Goal: Task Accomplishment & Management: Manage account settings

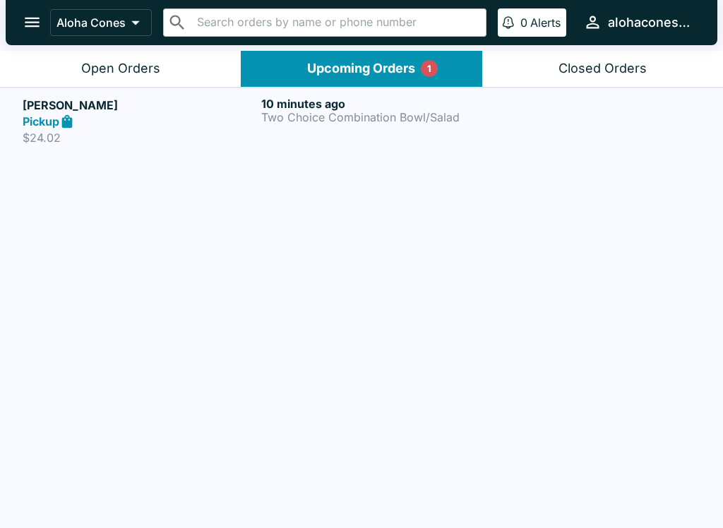
click at [375, 111] on p "Two Choice Combination Bowl/Salad" at bounding box center [377, 117] width 233 height 13
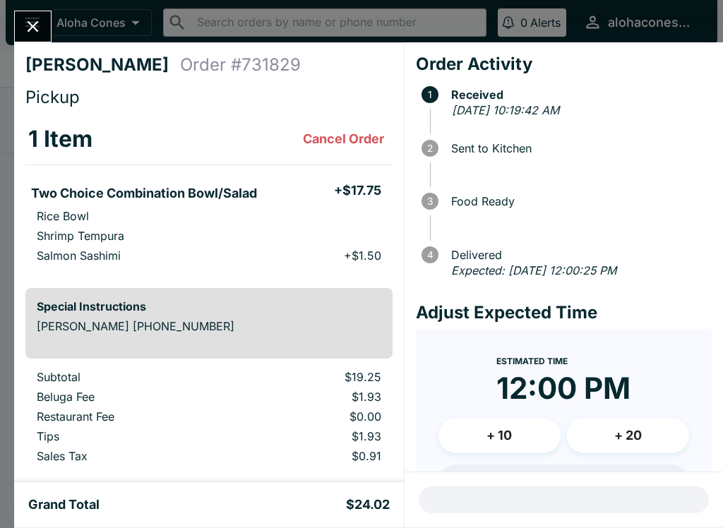
scroll to position [-1, 0]
click at [40, 36] on icon "Close" at bounding box center [32, 26] width 19 height 19
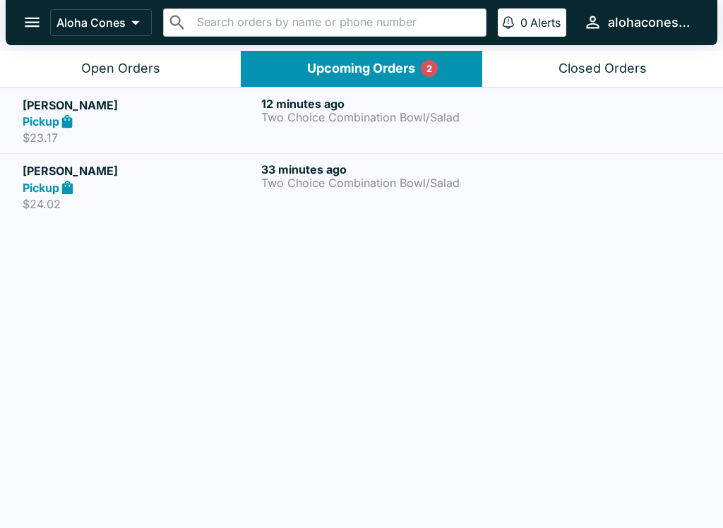
click at [351, 204] on div "33 minutes ago Two Choice Combination Bowl/Salad" at bounding box center [377, 186] width 233 height 49
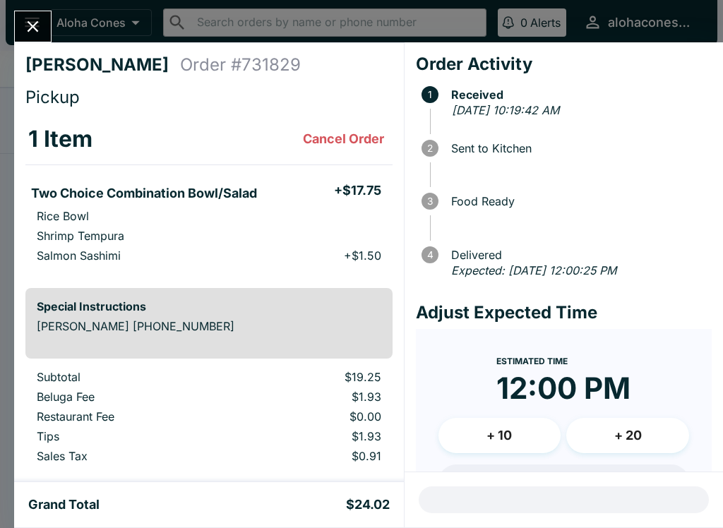
click at [38, 25] on icon "Close" at bounding box center [32, 26] width 19 height 19
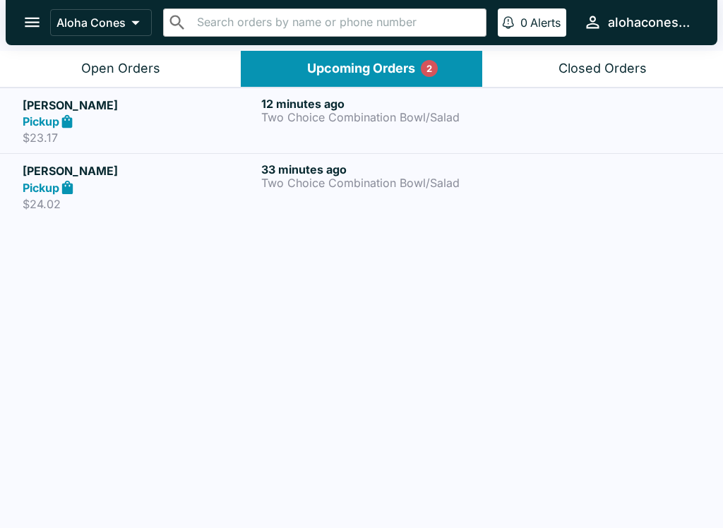
click at [378, 119] on p "Two Choice Combination Bowl/Salad" at bounding box center [377, 117] width 233 height 13
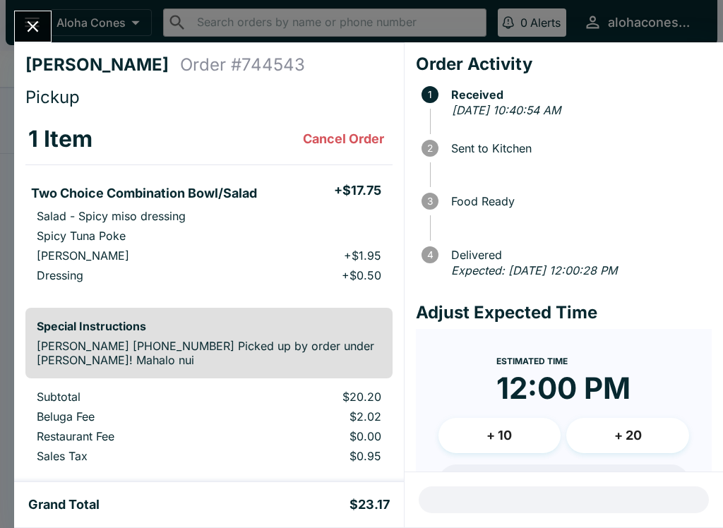
click at [24, 39] on button "Close" at bounding box center [33, 26] width 36 height 30
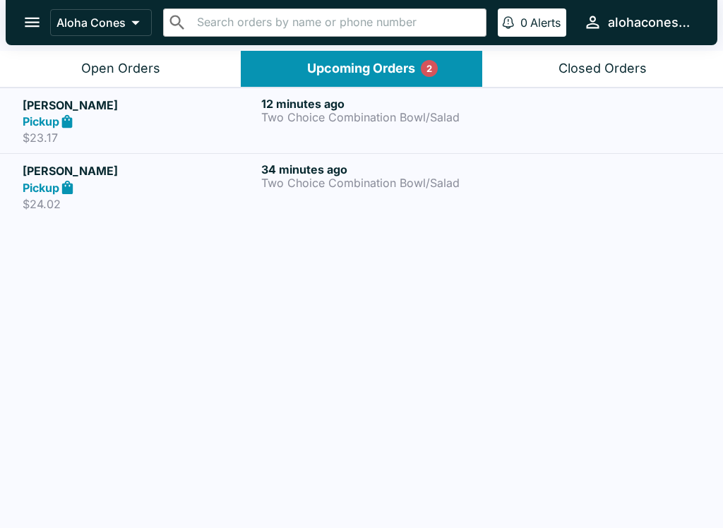
click at [227, 203] on p "$24.02" at bounding box center [139, 204] width 233 height 14
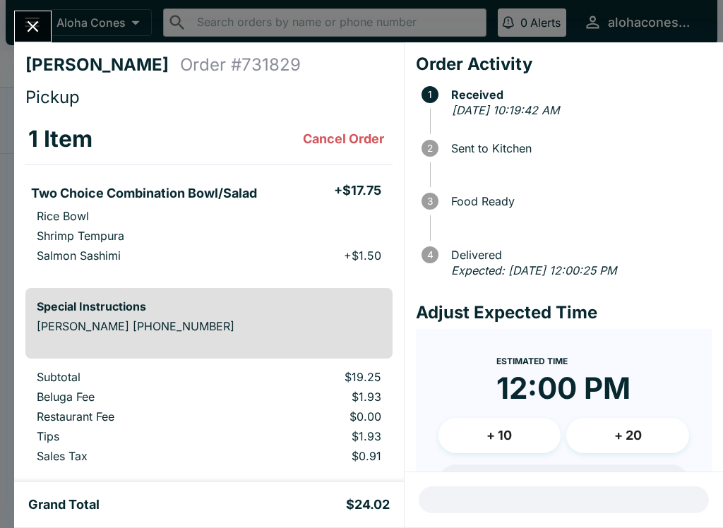
click at [20, 19] on button "Close" at bounding box center [33, 26] width 36 height 30
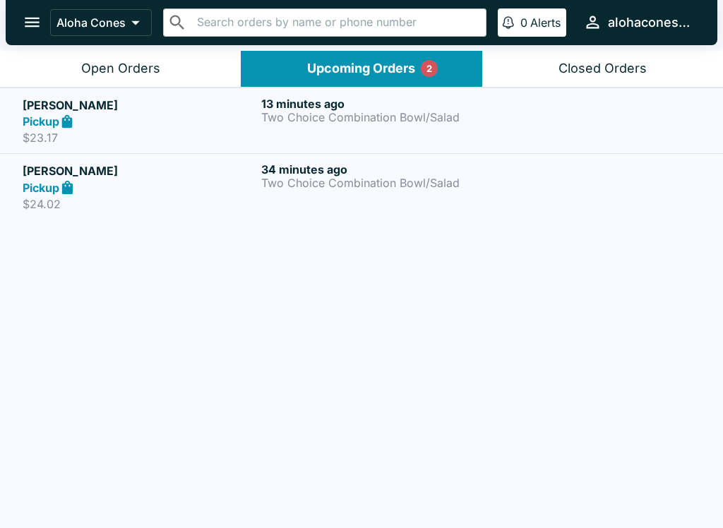
click at [84, 111] on h5 "[PERSON_NAME]" at bounding box center [139, 105] width 233 height 17
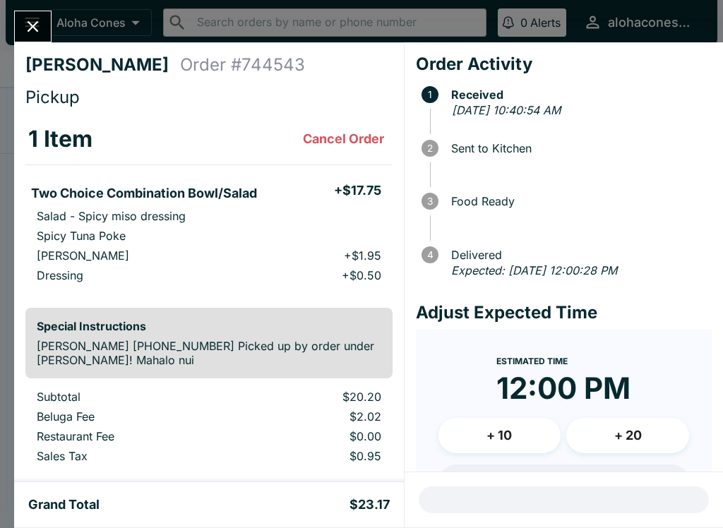
click at [28, 19] on icon "Close" at bounding box center [32, 26] width 19 height 19
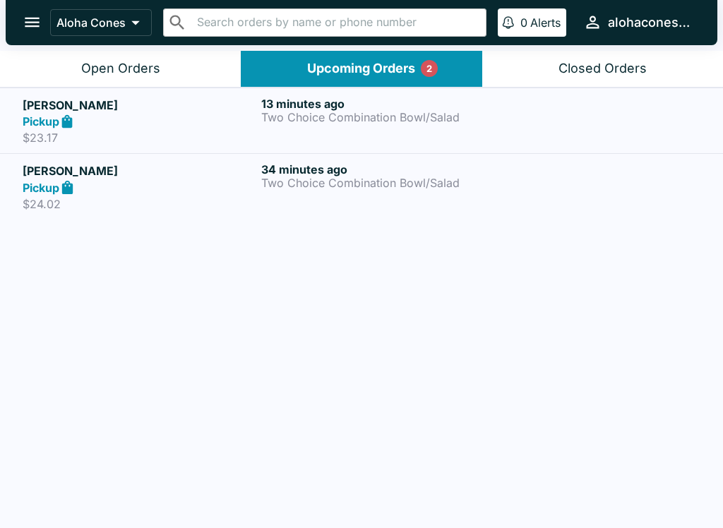
click at [311, 69] on div "Upcoming Orders 2" at bounding box center [361, 69] width 108 height 16
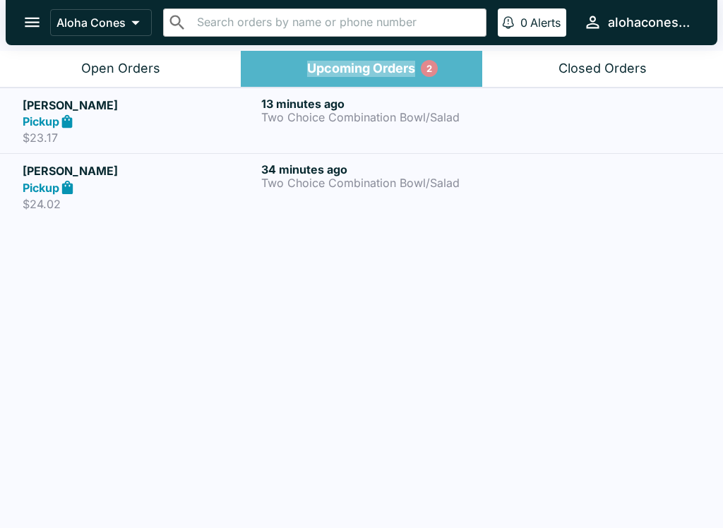
click at [333, 72] on div "Upcoming Orders 2" at bounding box center [361, 69] width 108 height 16
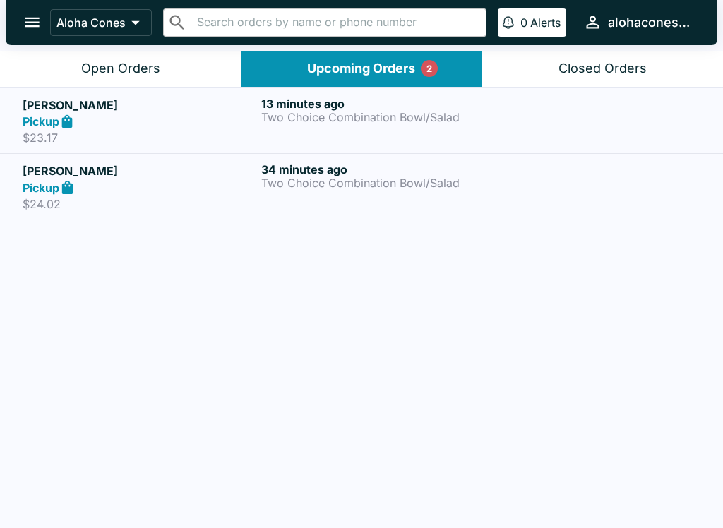
click at [133, 71] on div "Open Orders" at bounding box center [120, 69] width 79 height 16
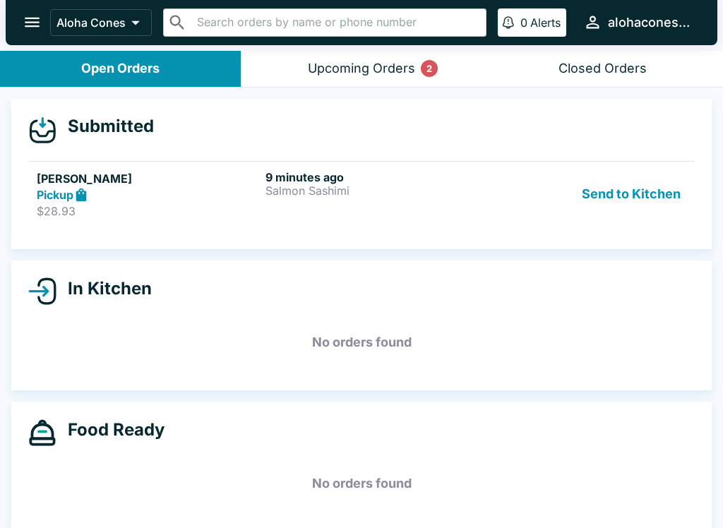
click at [155, 193] on div "Pickup" at bounding box center [148, 195] width 223 height 16
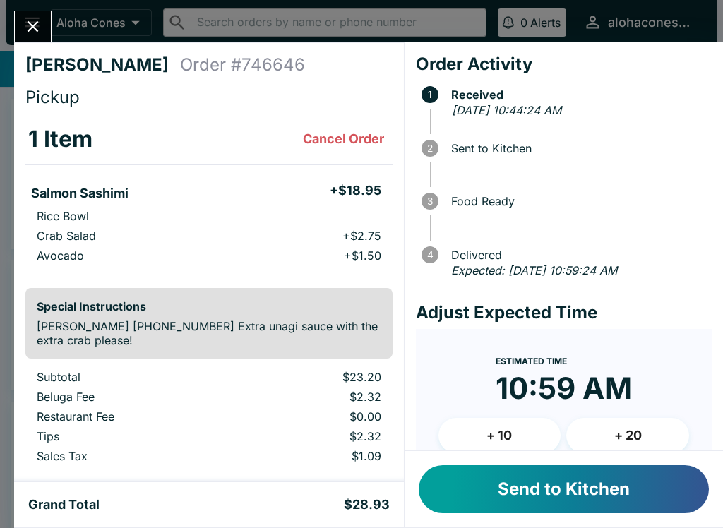
click at [519, 498] on button "Send to Kitchen" at bounding box center [564, 489] width 290 height 48
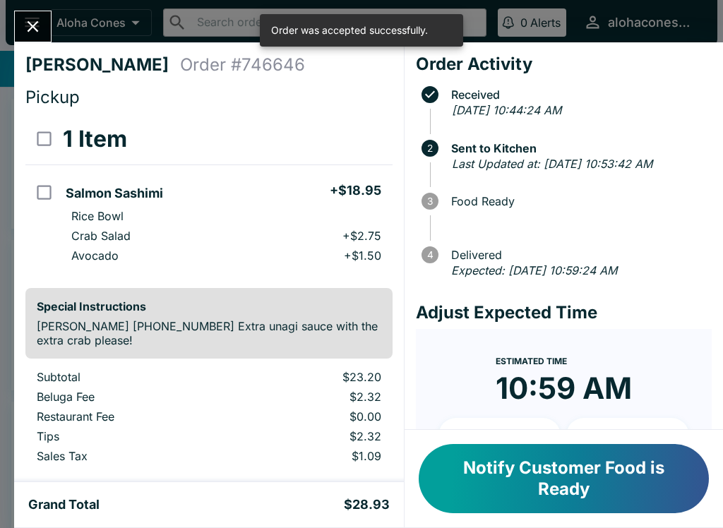
click at [18, 27] on button "Close" at bounding box center [33, 26] width 36 height 30
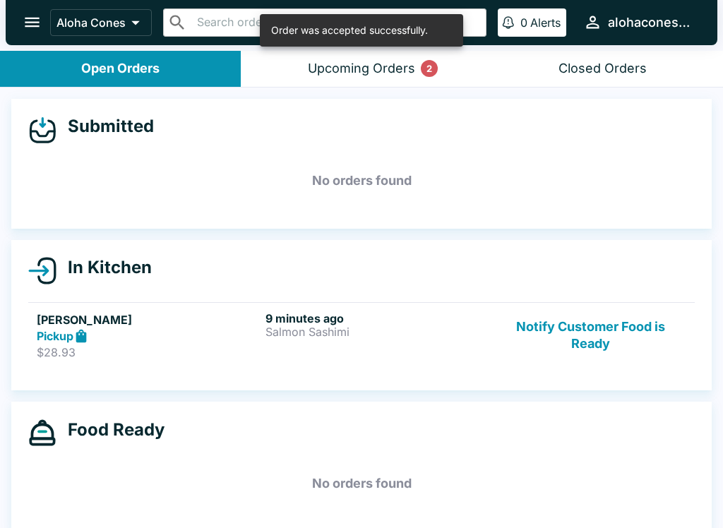
click at [321, 85] on button "Upcoming Orders 2" at bounding box center [361, 69] width 241 height 36
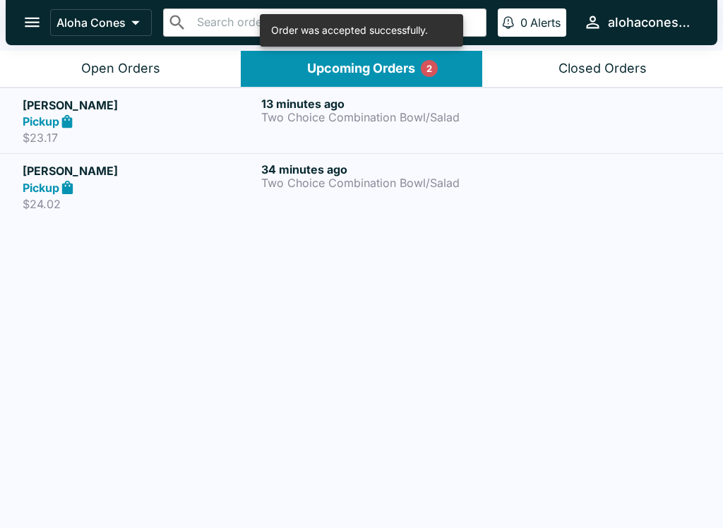
click at [85, 77] on button "Open Orders" at bounding box center [120, 69] width 241 height 36
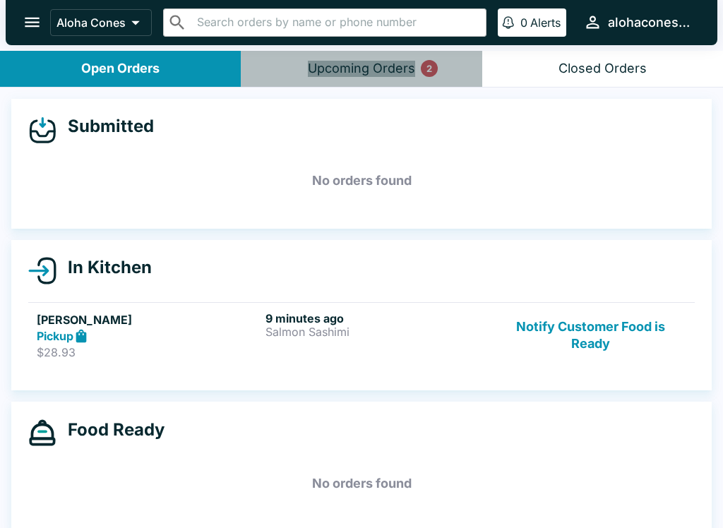
click at [424, 58] on button "Upcoming Orders 2" at bounding box center [361, 69] width 241 height 36
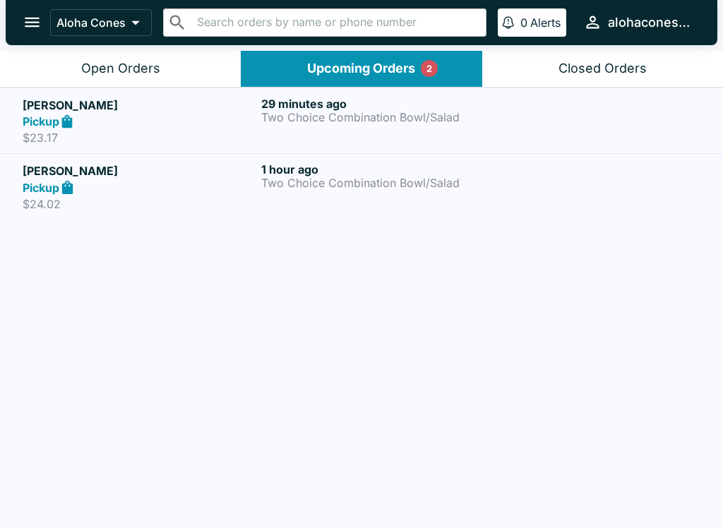
click at [151, 68] on div "Open Orders" at bounding box center [120, 69] width 79 height 16
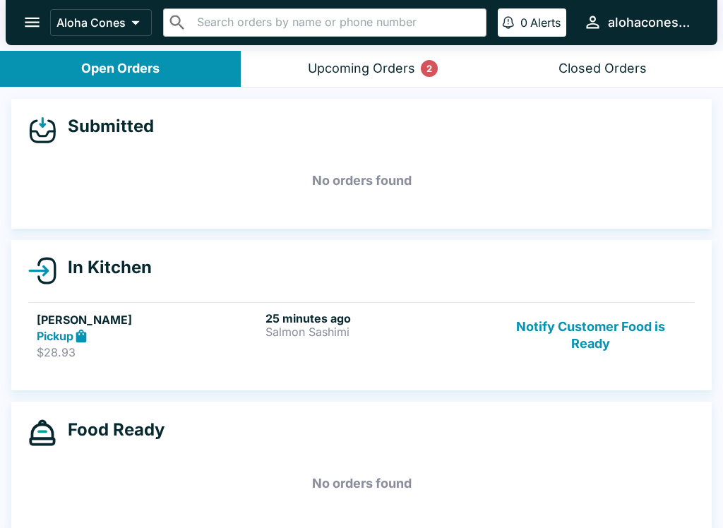
click at [412, 339] on div "25 minutes ago Salmon Sashimi" at bounding box center [376, 335] width 223 height 49
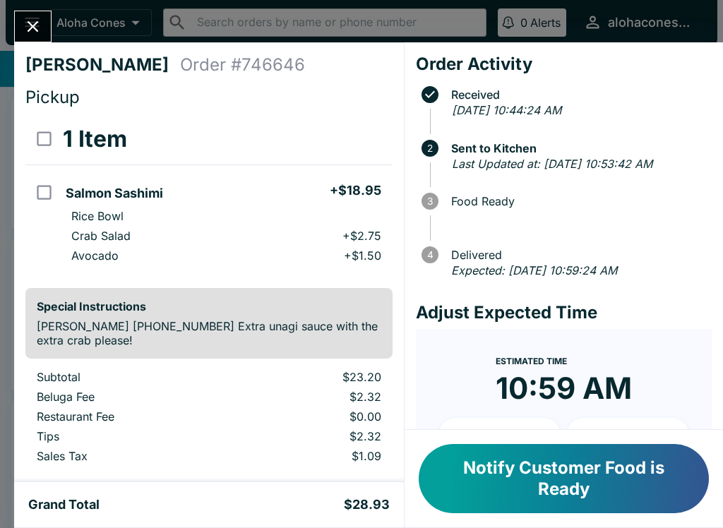
click at [593, 480] on button "Notify Customer Food is Ready" at bounding box center [564, 478] width 290 height 69
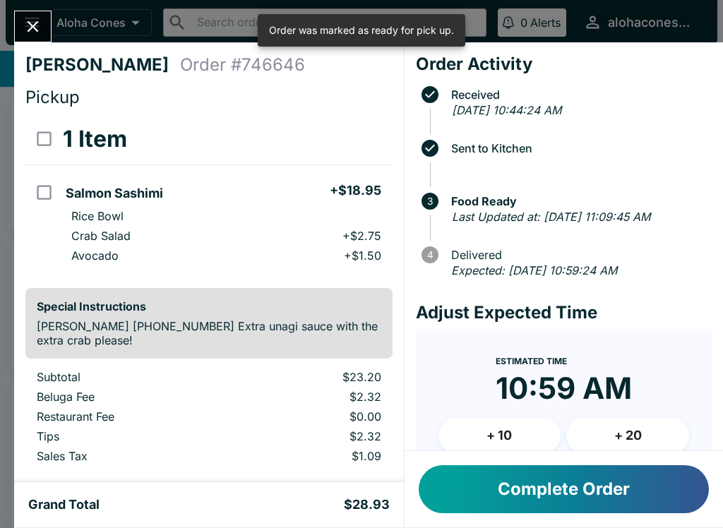
click at [582, 498] on button "Complete Order" at bounding box center [564, 489] width 290 height 48
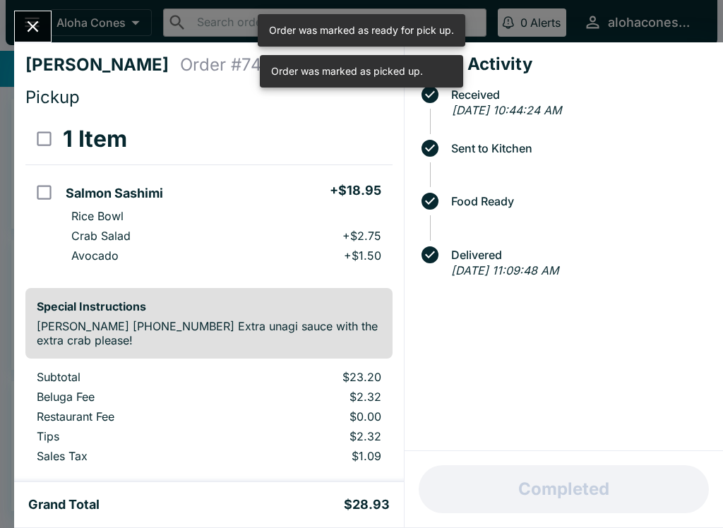
click at [28, 35] on icon "Close" at bounding box center [32, 26] width 19 height 19
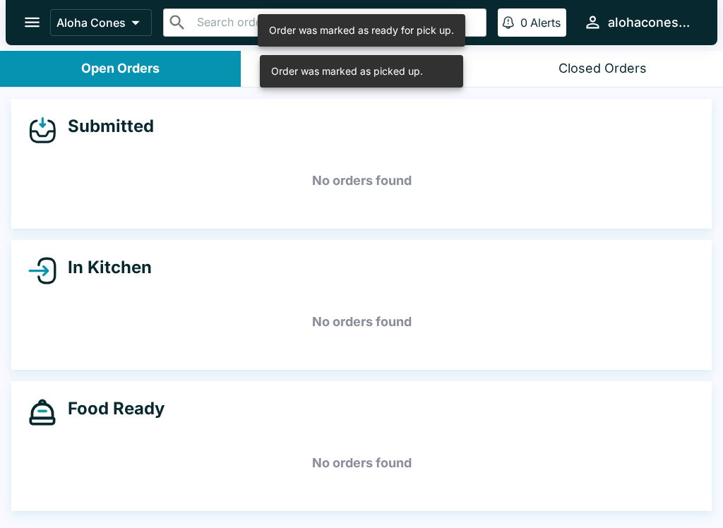
click at [488, 69] on button "Closed Orders" at bounding box center [602, 69] width 241 height 36
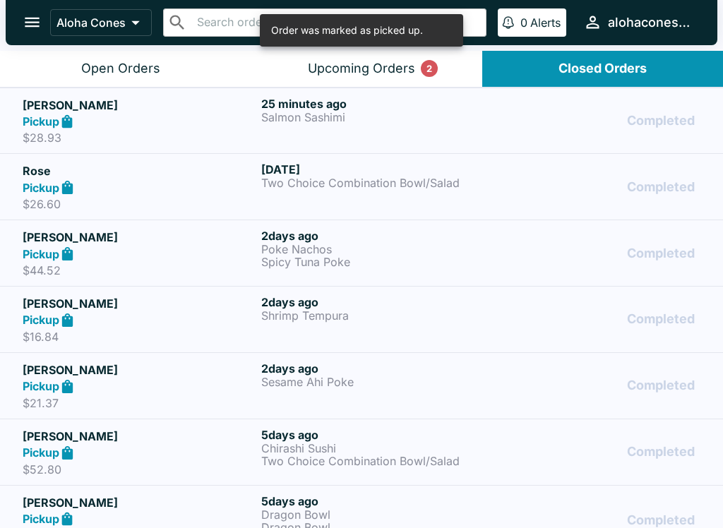
click at [293, 66] on button "Upcoming Orders 2" at bounding box center [361, 69] width 241 height 36
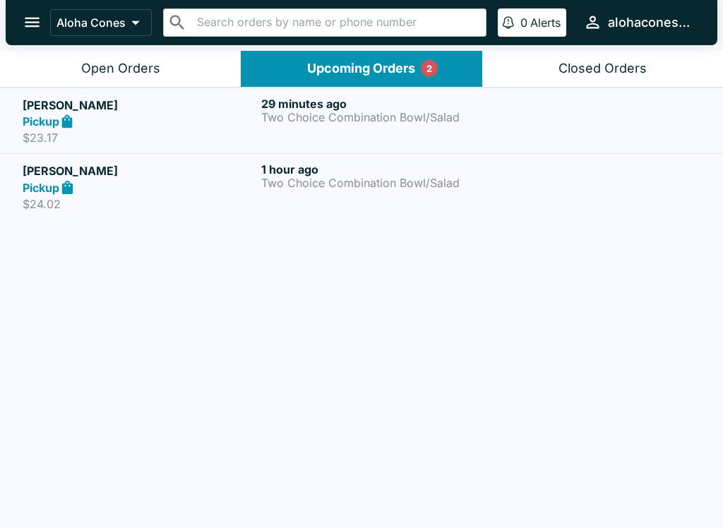
click at [395, 116] on p "Two Choice Combination Bowl/Salad" at bounding box center [377, 117] width 233 height 13
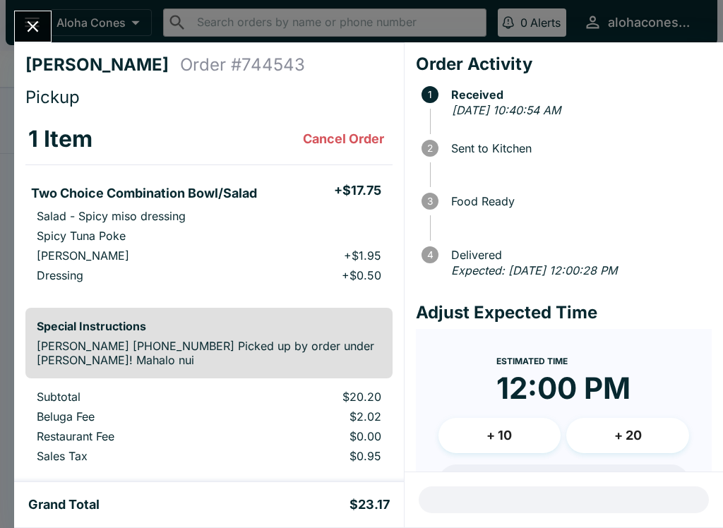
click at [35, 40] on button "Close" at bounding box center [33, 26] width 36 height 30
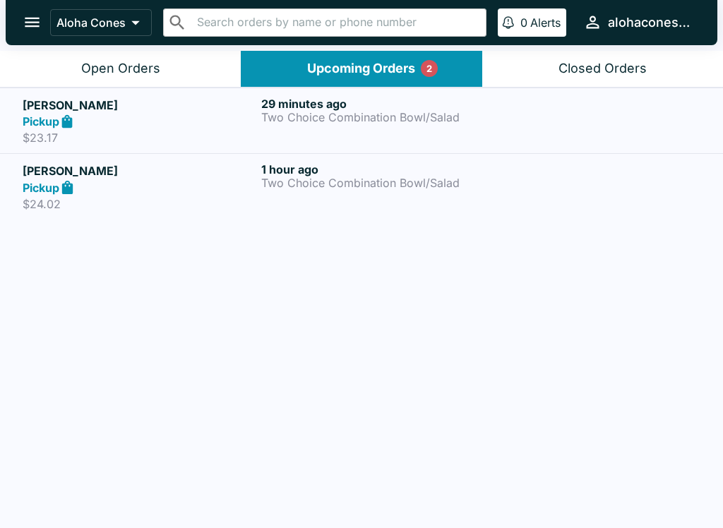
click at [391, 196] on div "1 hour ago Two Choice Combination Bowl/Salad" at bounding box center [377, 186] width 233 height 49
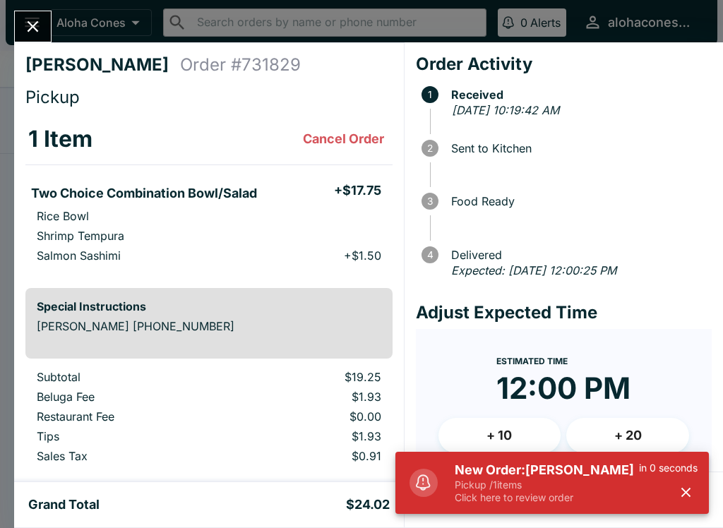
click at [571, 479] on p "Pickup / 1 items" at bounding box center [547, 485] width 184 height 13
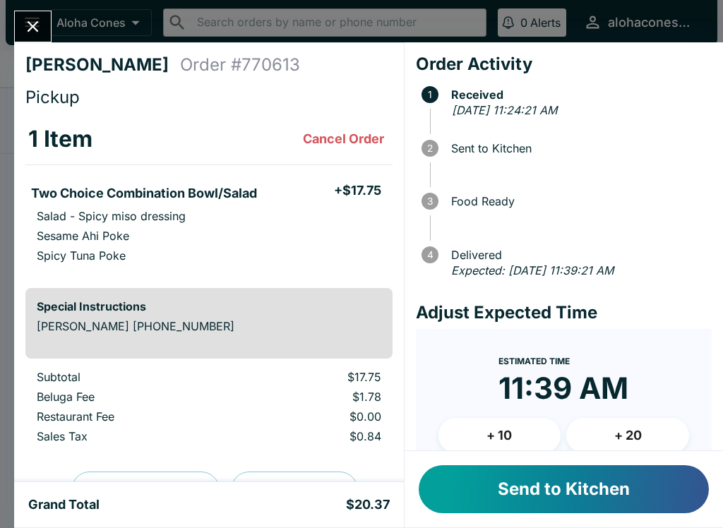
click at [558, 496] on button "Send to Kitchen" at bounding box center [564, 489] width 290 height 48
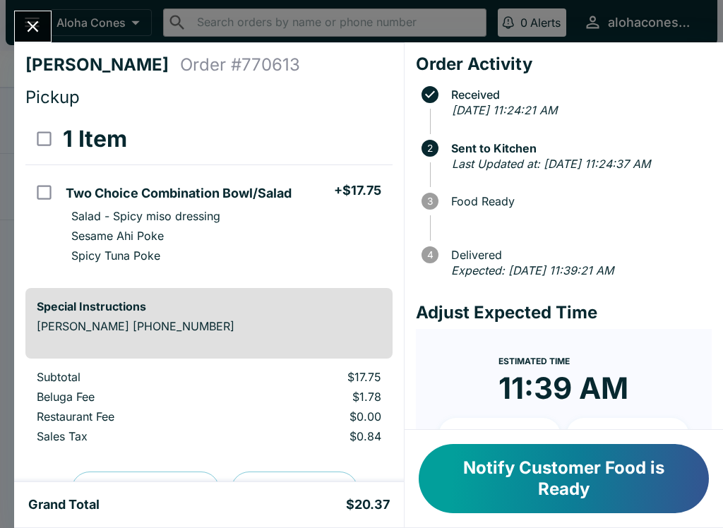
click at [35, 34] on icon "Close" at bounding box center [32, 26] width 19 height 19
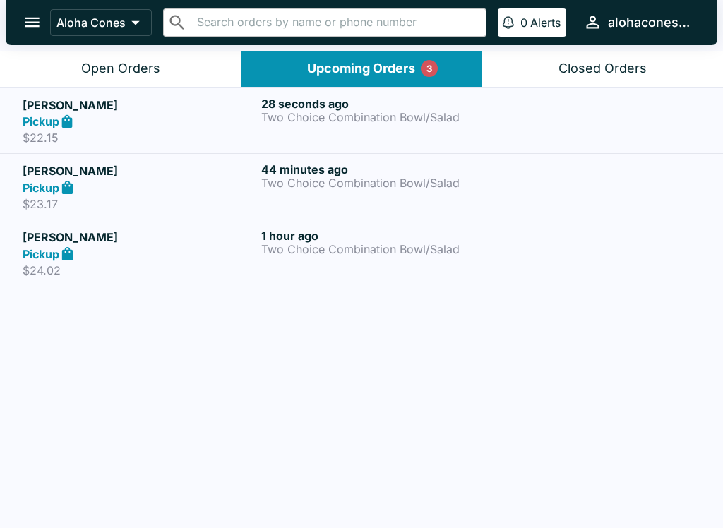
click at [375, 195] on div "44 minutes ago Two Choice Combination Bowl/Salad" at bounding box center [377, 186] width 233 height 49
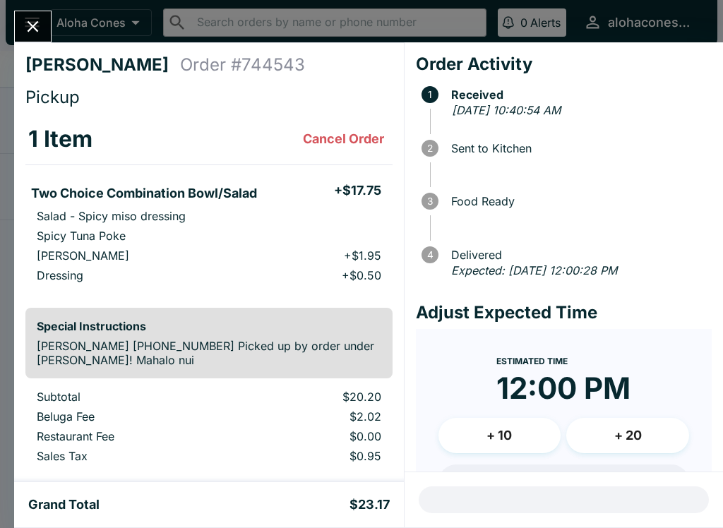
click at [32, 23] on icon "Close" at bounding box center [32, 26] width 19 height 19
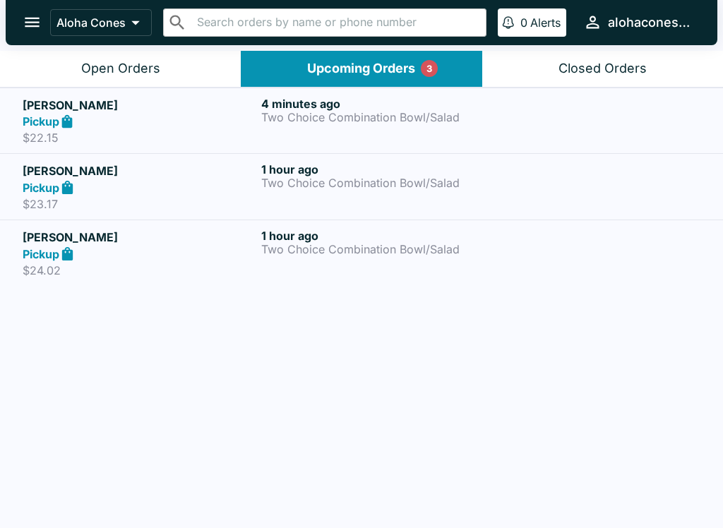
click at [327, 244] on p "Two Choice Combination Bowl/Salad" at bounding box center [377, 249] width 233 height 13
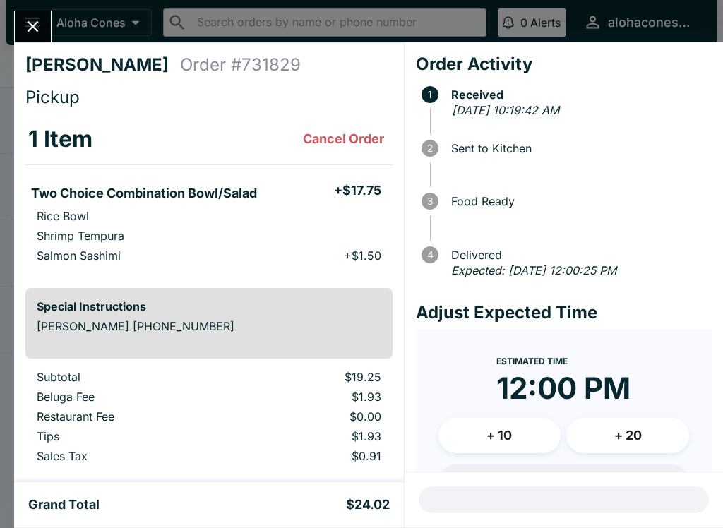
click at [37, 15] on button "Close" at bounding box center [33, 26] width 36 height 30
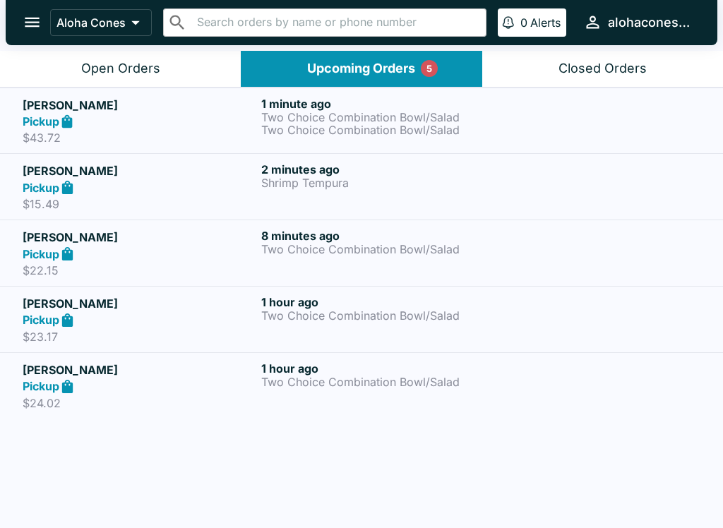
click at [467, 117] on p "Two Choice Combination Bowl/Salad" at bounding box center [377, 117] width 233 height 13
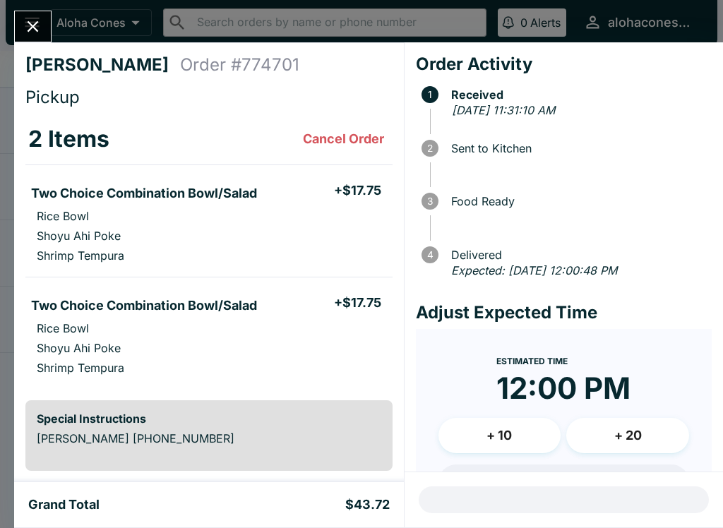
click at [39, 29] on icon "Close" at bounding box center [32, 26] width 19 height 19
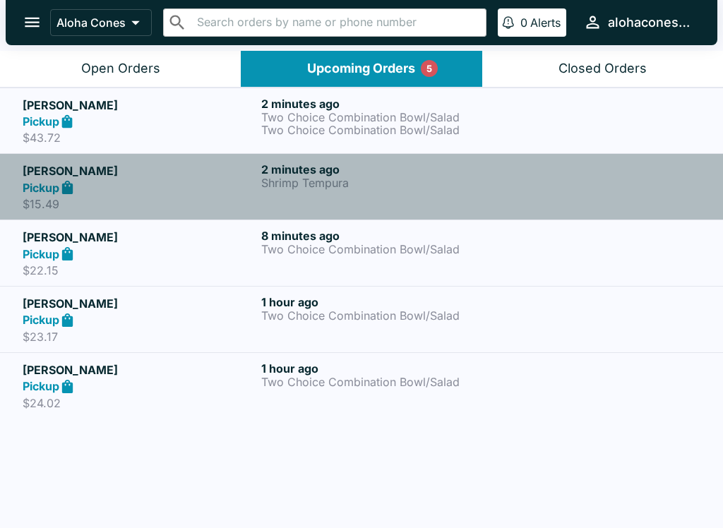
click at [428, 193] on div "2 minutes ago Shrimp Tempura" at bounding box center [377, 186] width 233 height 49
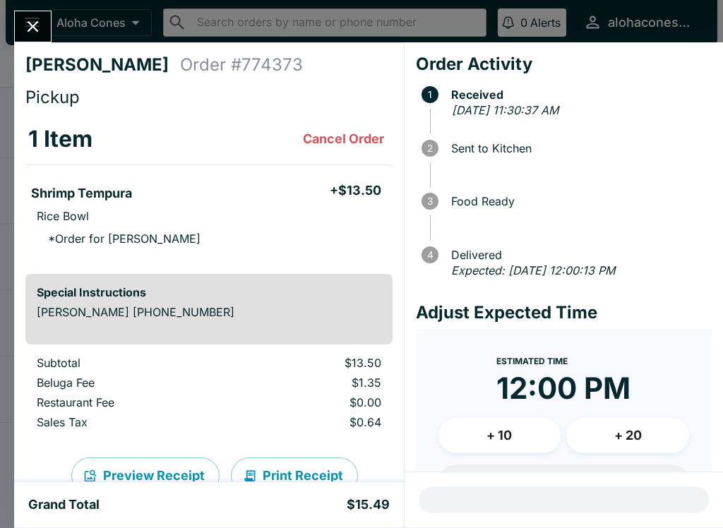
click at [39, 14] on button "Close" at bounding box center [33, 26] width 36 height 30
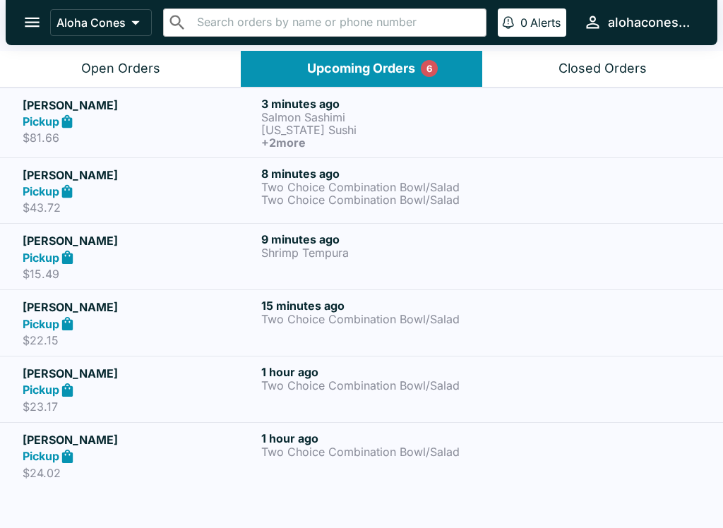
click at [457, 253] on p "Shrimp Tempura" at bounding box center [377, 252] width 233 height 13
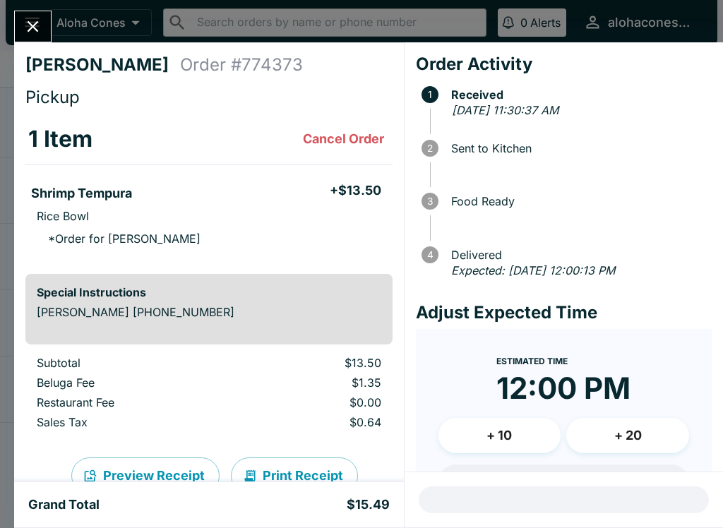
click at [30, 25] on icon "Close" at bounding box center [32, 26] width 19 height 19
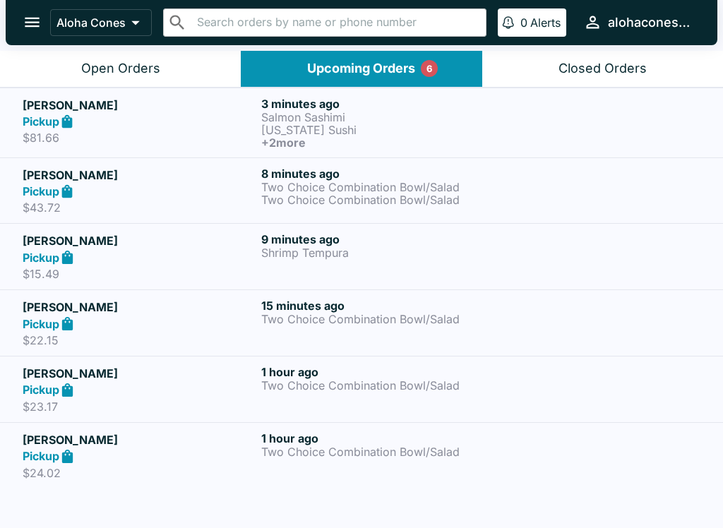
click at [440, 188] on p "Two Choice Combination Bowl/Salad" at bounding box center [377, 187] width 233 height 13
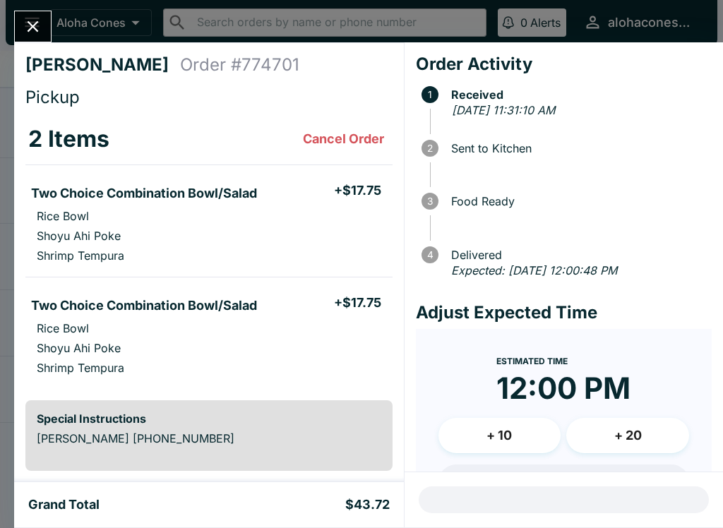
click at [37, 29] on icon "Close" at bounding box center [32, 26] width 19 height 19
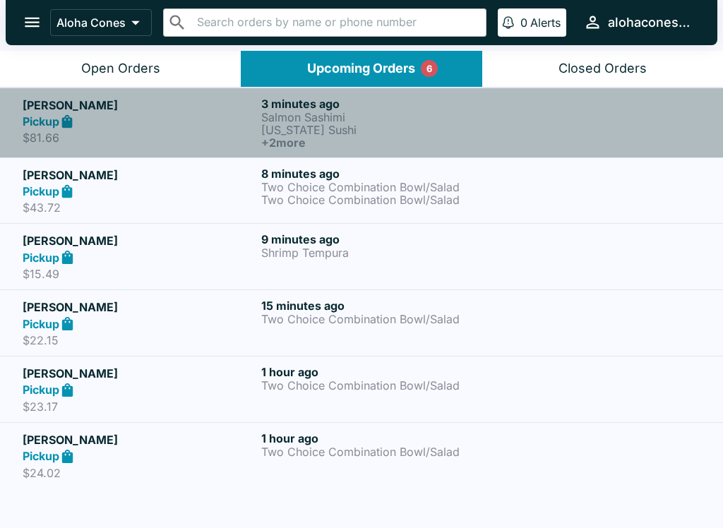
click at [391, 133] on p "[US_STATE] Sushi" at bounding box center [377, 130] width 233 height 13
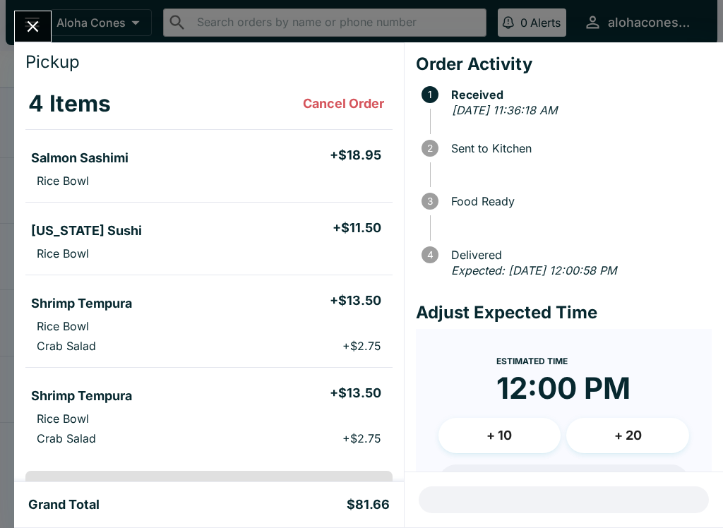
scroll to position [37, 0]
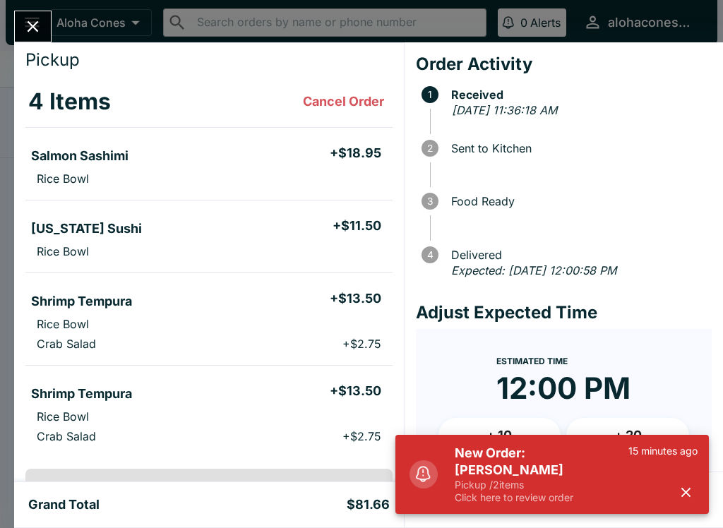
click at [511, 490] on p "Pickup / 2 items" at bounding box center [542, 485] width 174 height 13
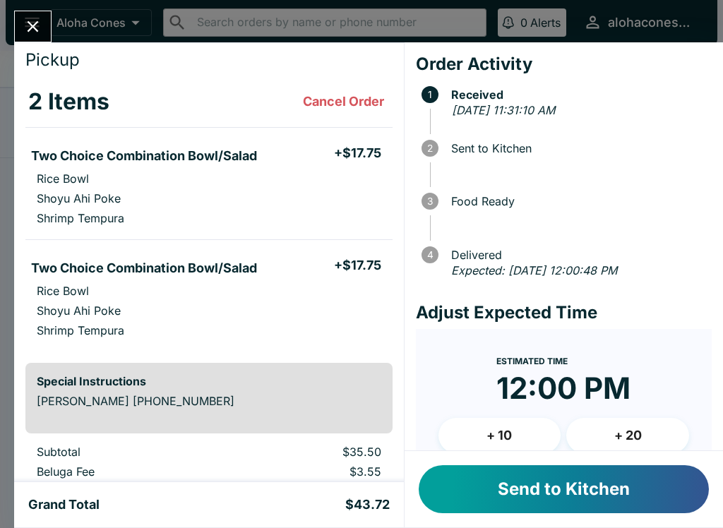
click at [551, 487] on button "Send to Kitchen" at bounding box center [564, 489] width 290 height 48
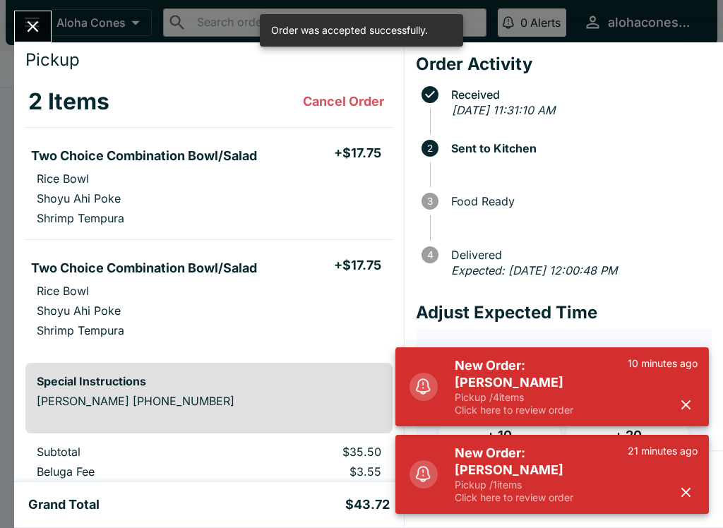
click at [460, 476] on h5 "New Order: [PERSON_NAME]" at bounding box center [541, 462] width 173 height 34
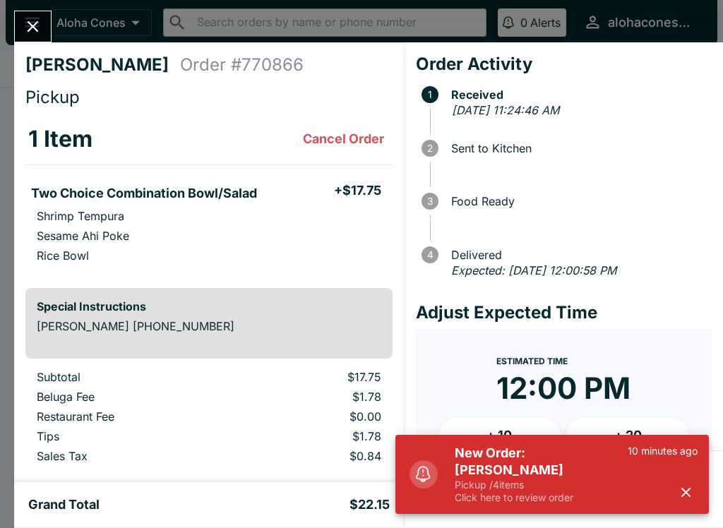
click at [603, 479] on p "Pickup / 4 items" at bounding box center [541, 485] width 173 height 13
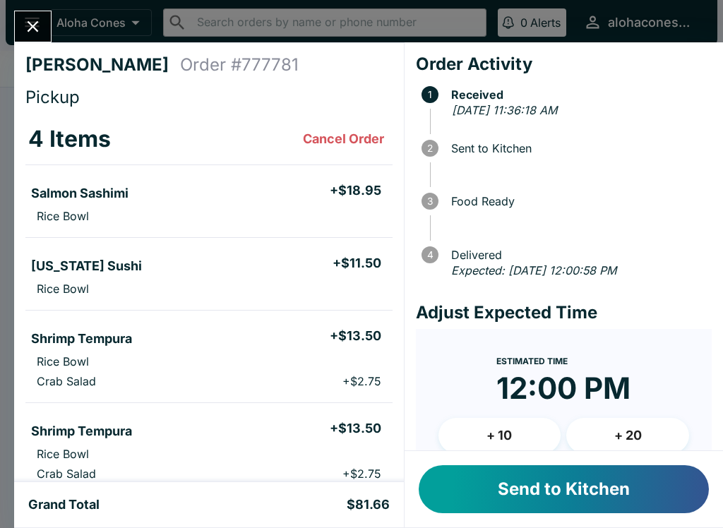
click at [563, 485] on button "Send to Kitchen" at bounding box center [564, 489] width 290 height 48
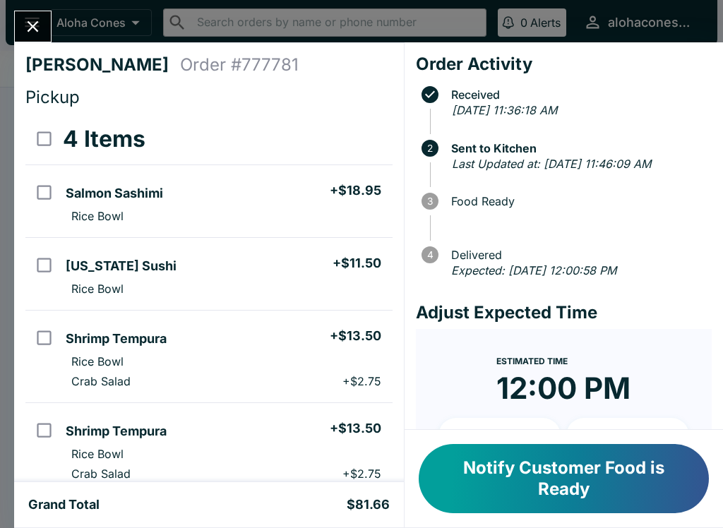
click at [32, 26] on icon "Close" at bounding box center [33, 26] width 11 height 11
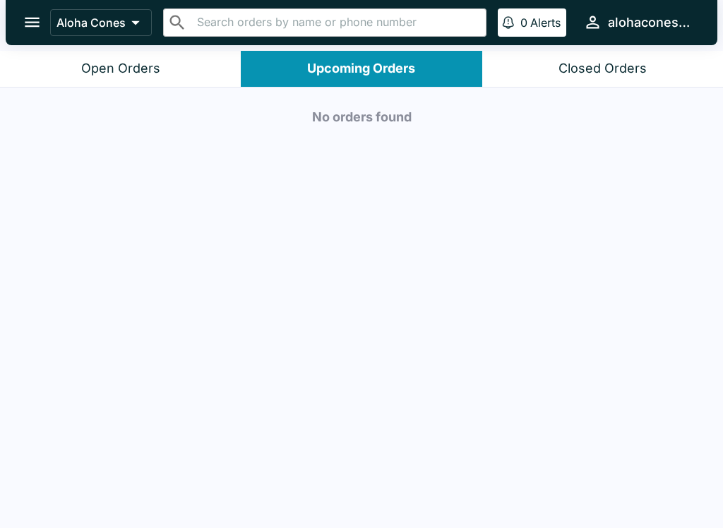
click at [102, 66] on div "Open Orders" at bounding box center [120, 69] width 79 height 16
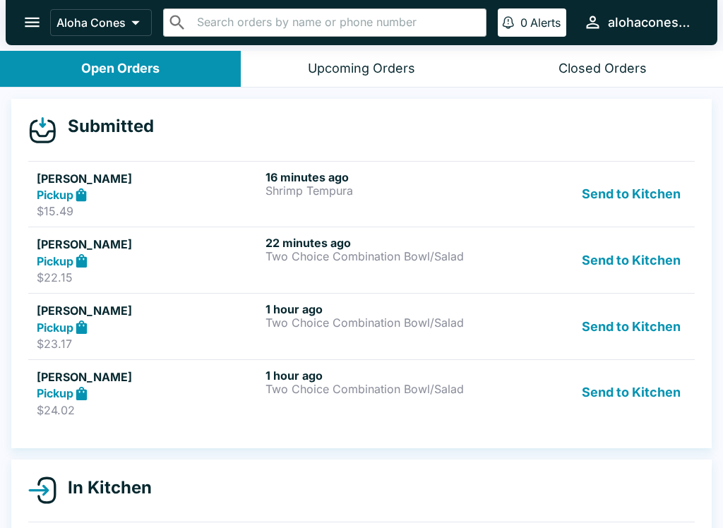
click at [294, 194] on p "Shrimp Tempura" at bounding box center [376, 190] width 223 height 13
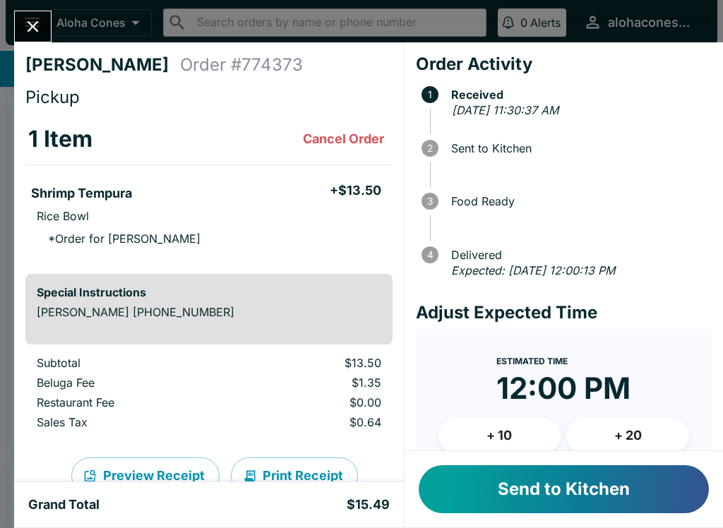
click at [505, 490] on button "Send to Kitchen" at bounding box center [564, 489] width 290 height 48
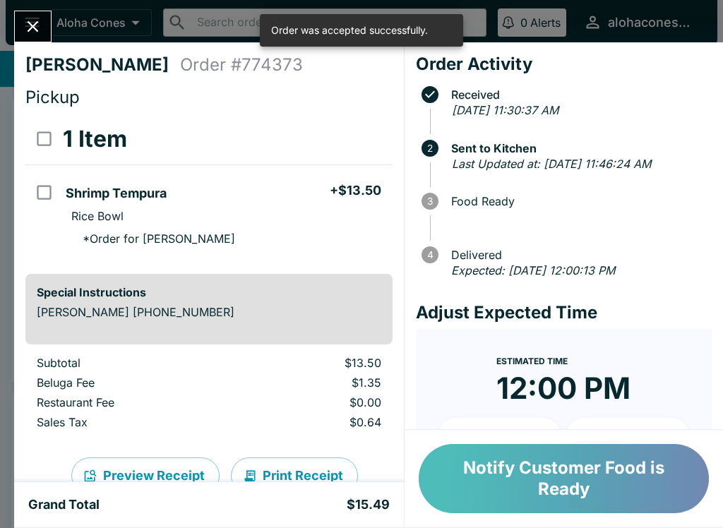
click at [505, 487] on button "Notify Customer Food is Ready" at bounding box center [564, 478] width 290 height 69
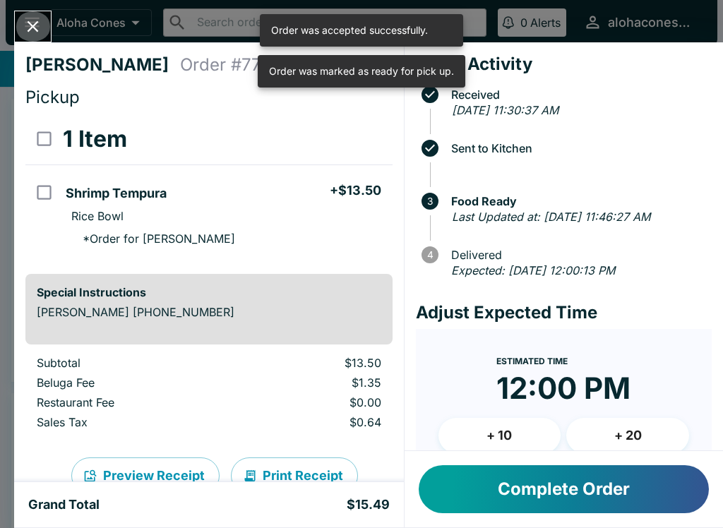
click at [32, 18] on icon "Close" at bounding box center [32, 26] width 19 height 19
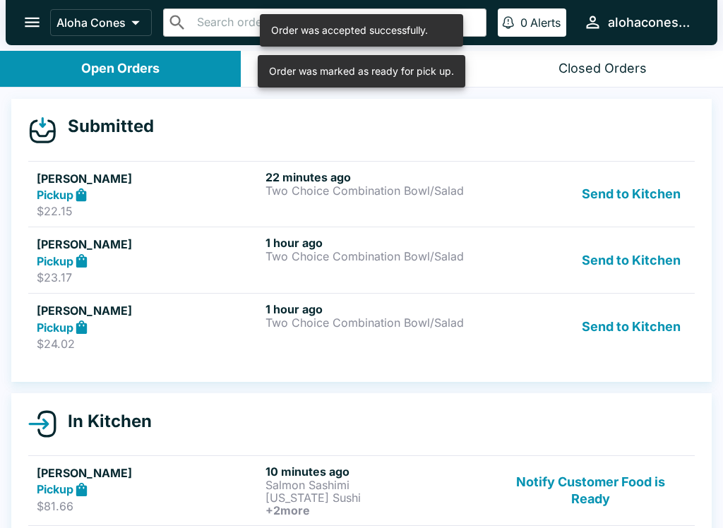
click at [256, 198] on div "Pickup" at bounding box center [148, 195] width 223 height 16
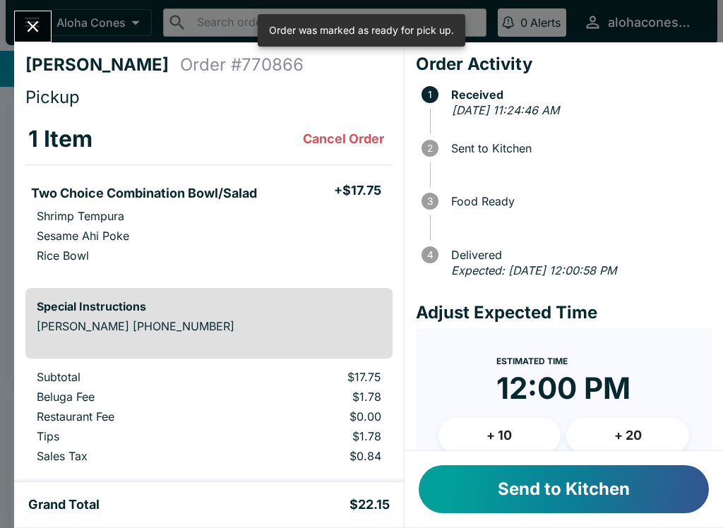
click at [473, 486] on button "Send to Kitchen" at bounding box center [564, 489] width 290 height 48
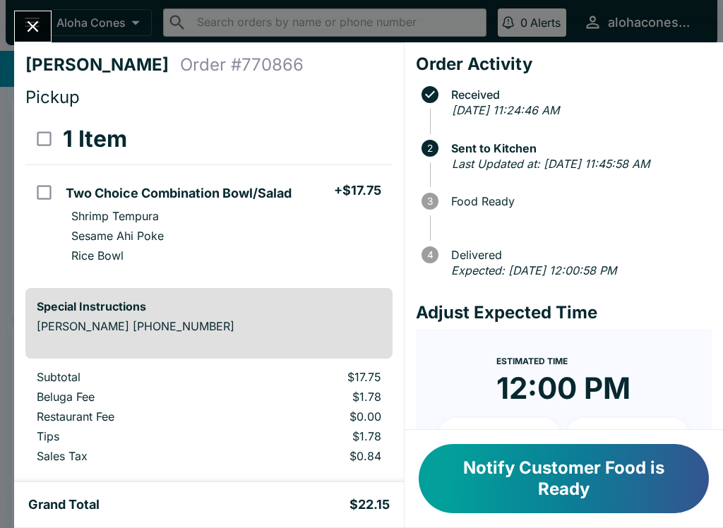
click at [32, 16] on button "Close" at bounding box center [33, 26] width 36 height 30
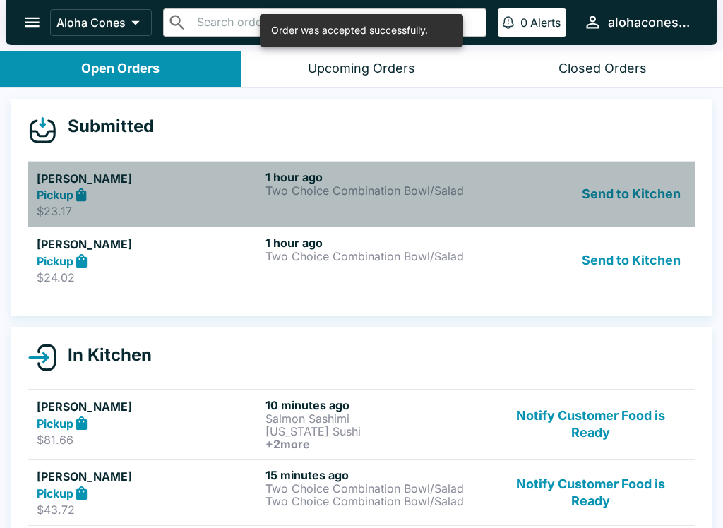
click at [116, 193] on div "Pickup" at bounding box center [148, 195] width 223 height 16
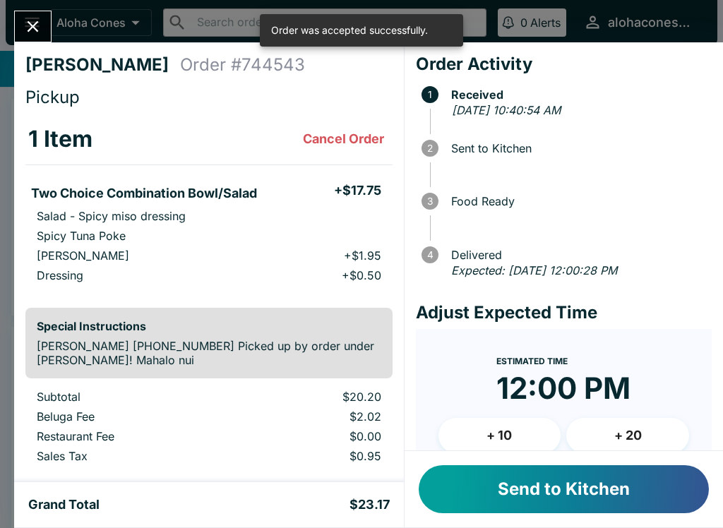
click at [510, 486] on button "Send to Kitchen" at bounding box center [564, 489] width 290 height 48
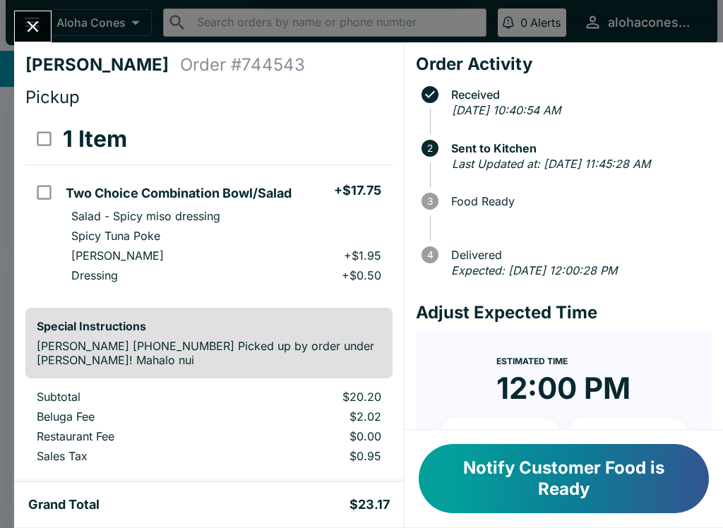
click at [500, 481] on button "Notify Customer Food is Ready" at bounding box center [564, 478] width 290 height 69
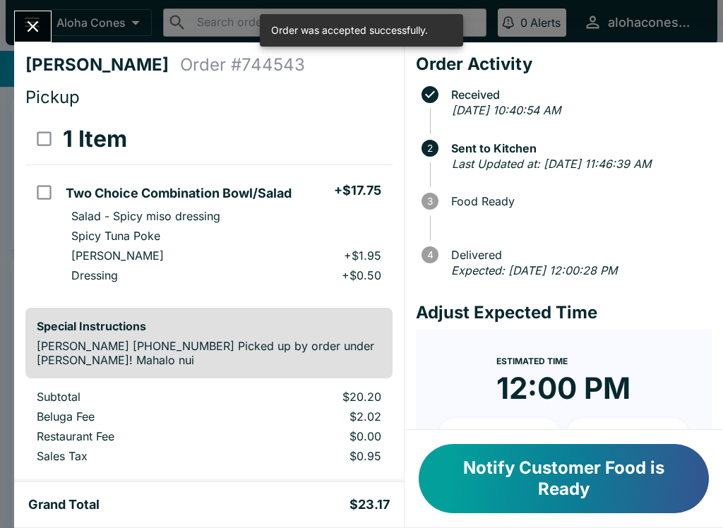
click at [489, 486] on button "Notify Customer Food is Ready" at bounding box center [564, 478] width 290 height 69
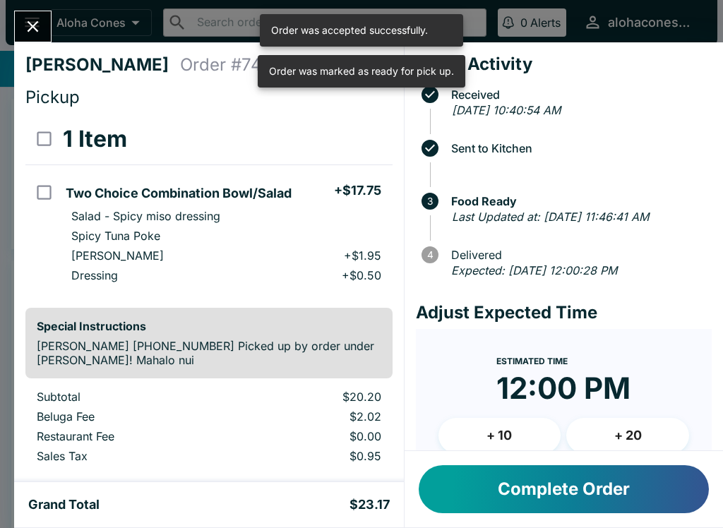
click at [37, 32] on icon "Close" at bounding box center [32, 26] width 19 height 19
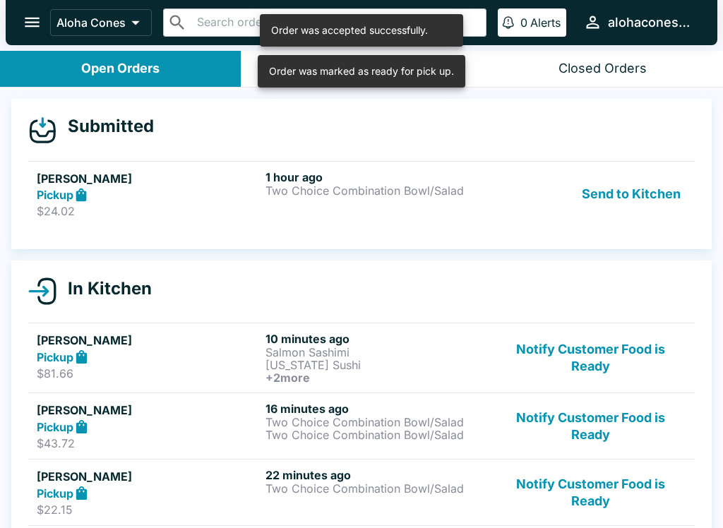
click at [119, 200] on div "Pickup" at bounding box center [148, 195] width 223 height 16
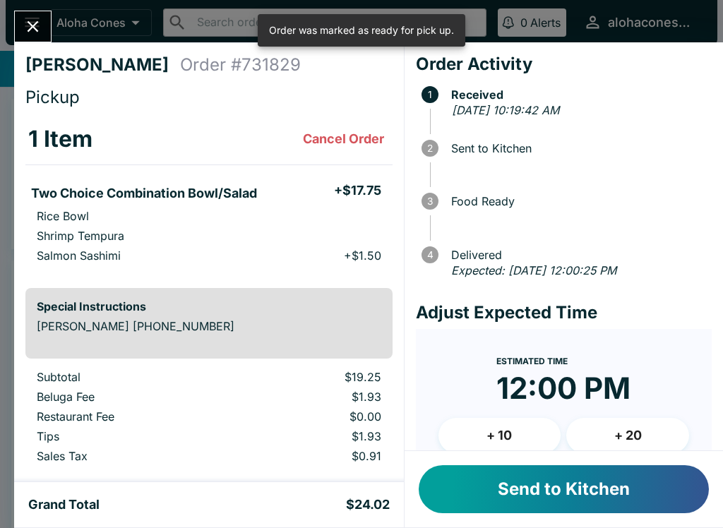
click at [477, 489] on button "Send to Kitchen" at bounding box center [564, 489] width 290 height 48
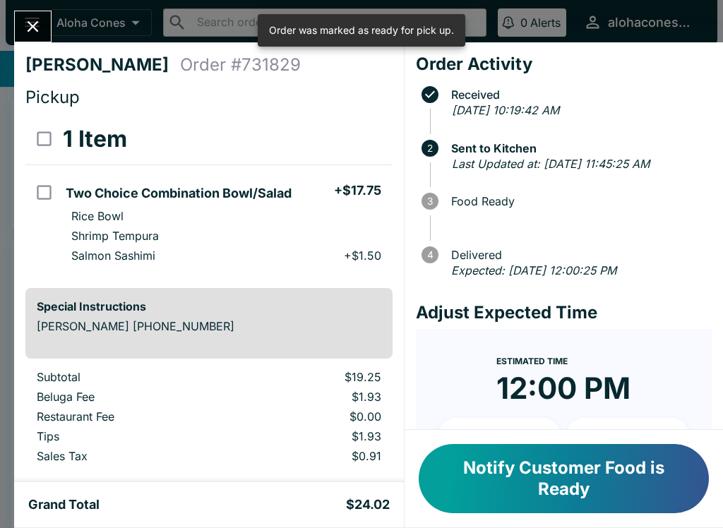
click at [471, 481] on button "Notify Customer Food is Ready" at bounding box center [564, 478] width 290 height 69
click at [481, 470] on button "Notify Customer Food is Ready" at bounding box center [564, 478] width 290 height 69
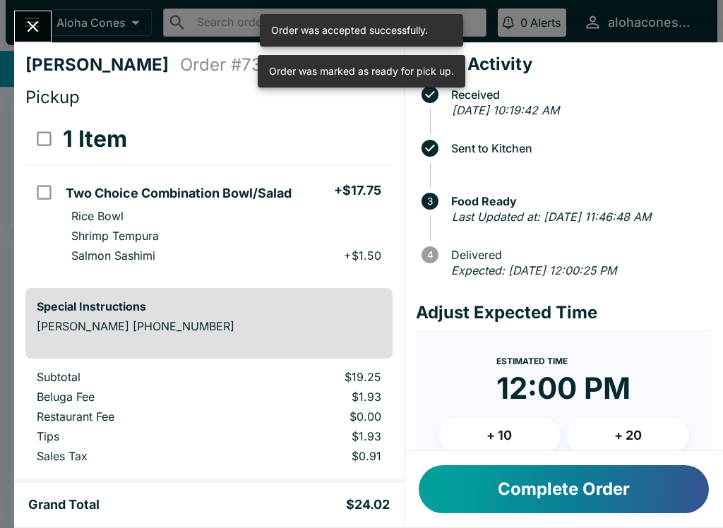
click at [32, 35] on icon "Close" at bounding box center [32, 26] width 19 height 19
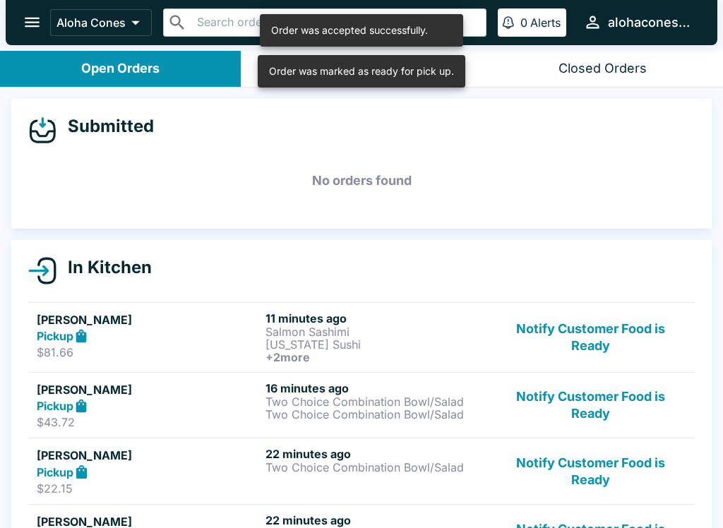
click at [264, 85] on div "Order was marked as ready for pick up." at bounding box center [361, 71] width 207 height 32
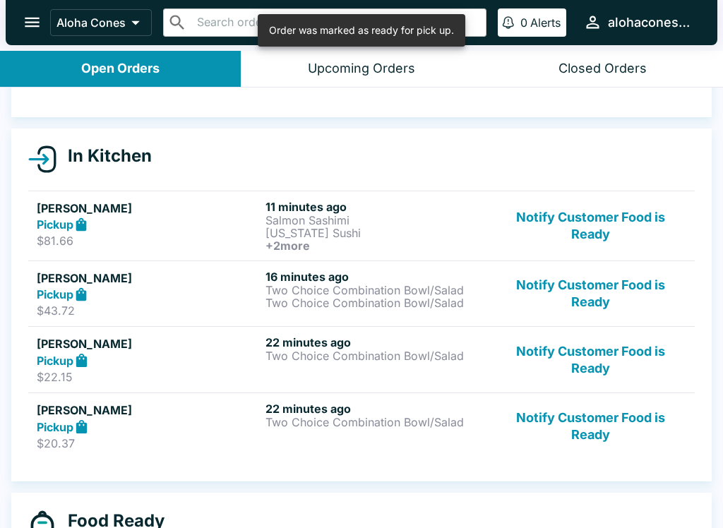
scroll to position [113, 0]
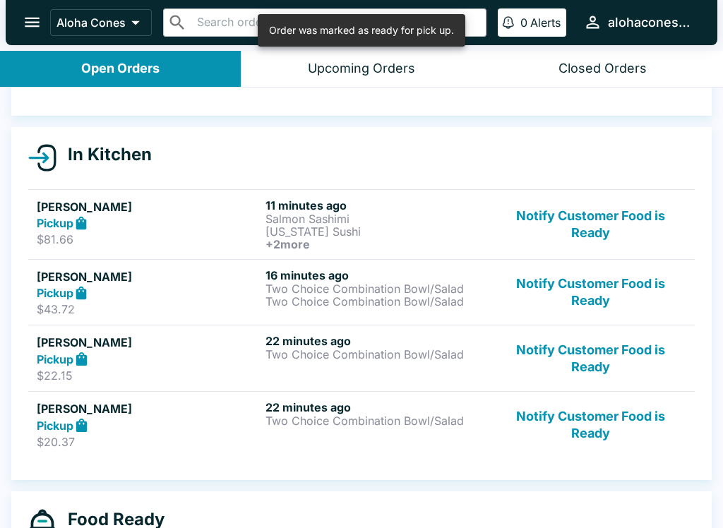
click at [318, 423] on p "Two Choice Combination Bowl/Salad" at bounding box center [376, 420] width 223 height 13
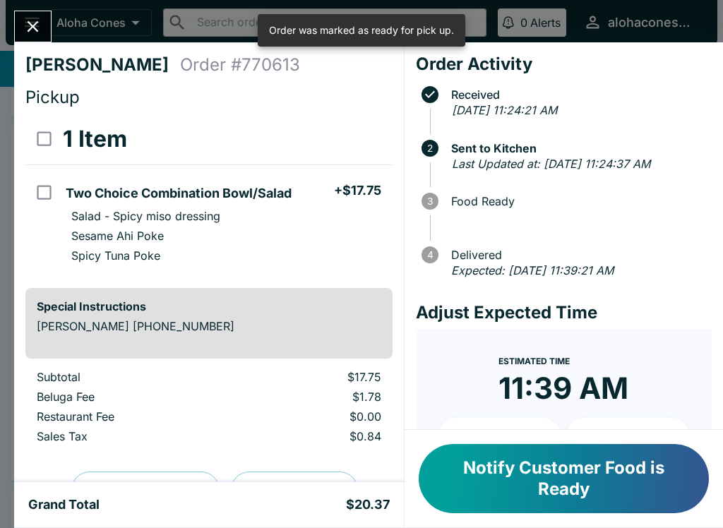
click at [465, 487] on button "Notify Customer Food is Ready" at bounding box center [564, 478] width 290 height 69
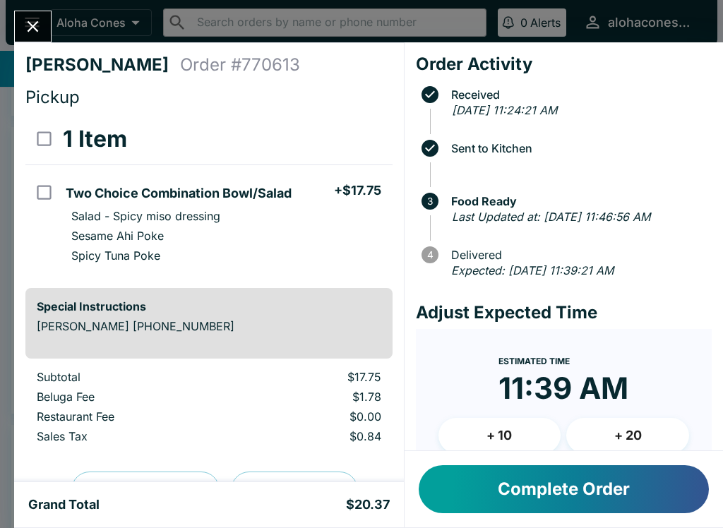
click at [446, 480] on button "Complete Order" at bounding box center [564, 489] width 290 height 48
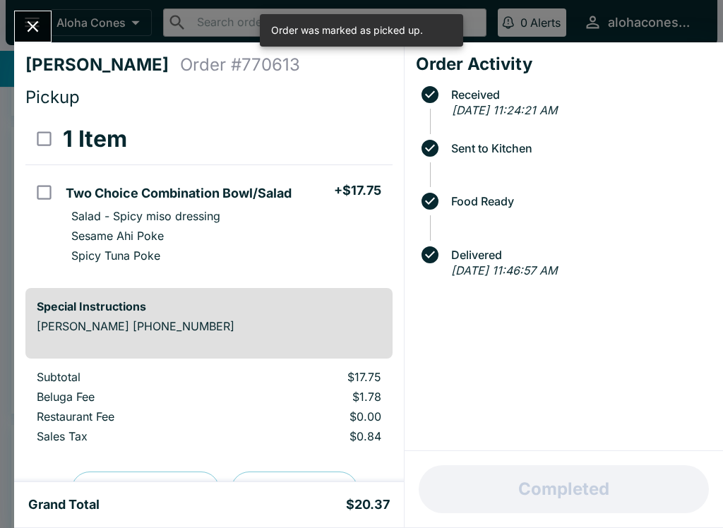
click at [37, 25] on icon "Close" at bounding box center [32, 26] width 19 height 19
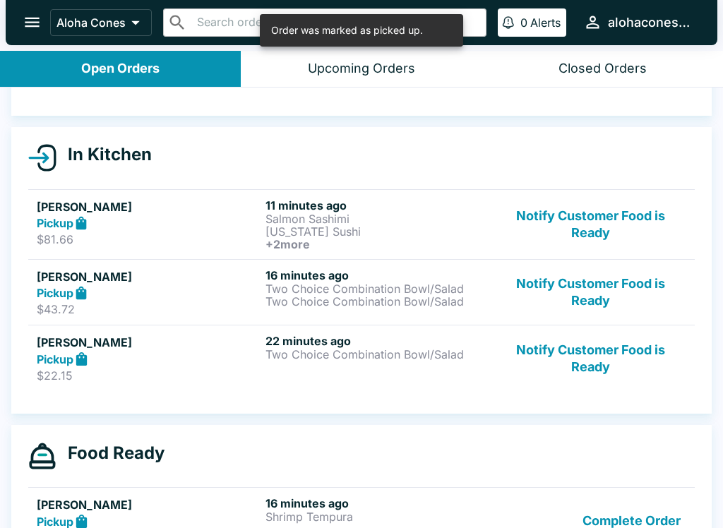
click at [315, 345] on h6 "22 minutes ago" at bounding box center [376, 341] width 223 height 14
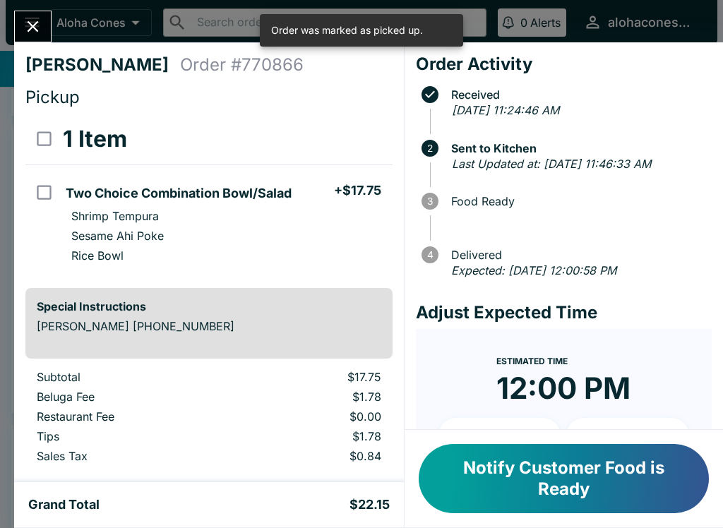
click at [497, 483] on button "Notify Customer Food is Ready" at bounding box center [564, 478] width 290 height 69
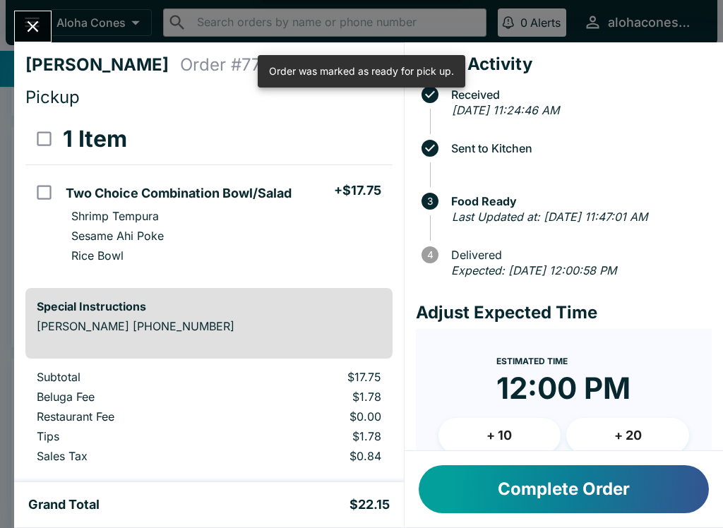
click at [30, 29] on icon "Close" at bounding box center [33, 26] width 11 height 11
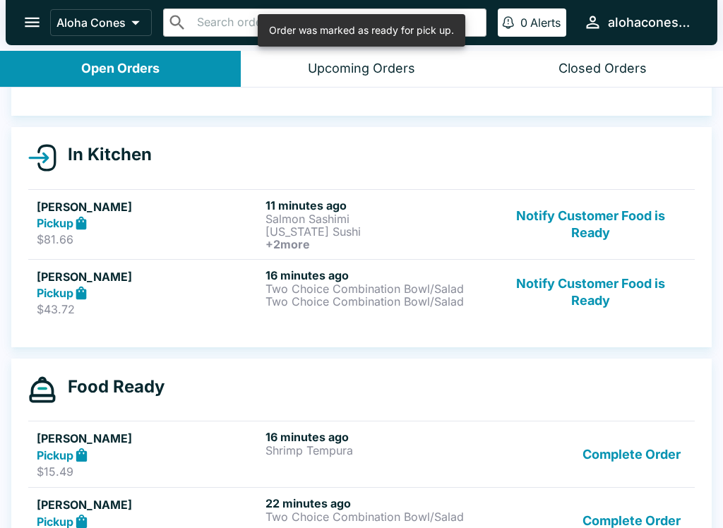
click at [175, 311] on p "$43.72" at bounding box center [148, 309] width 223 height 14
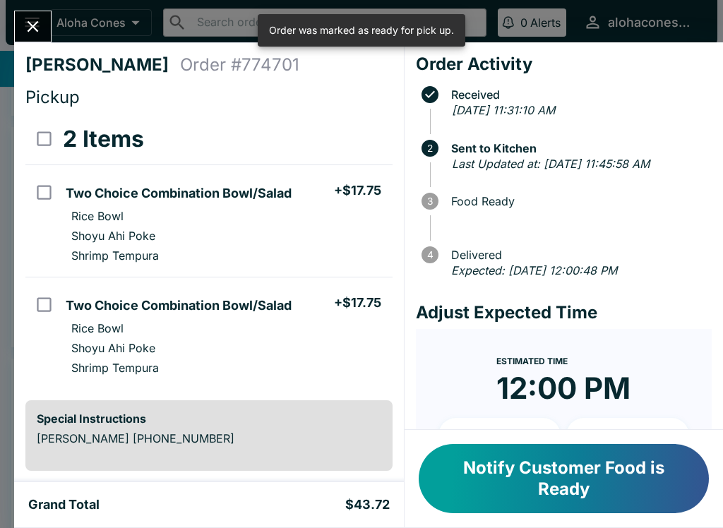
click at [443, 487] on button "Notify Customer Food is Ready" at bounding box center [564, 478] width 290 height 69
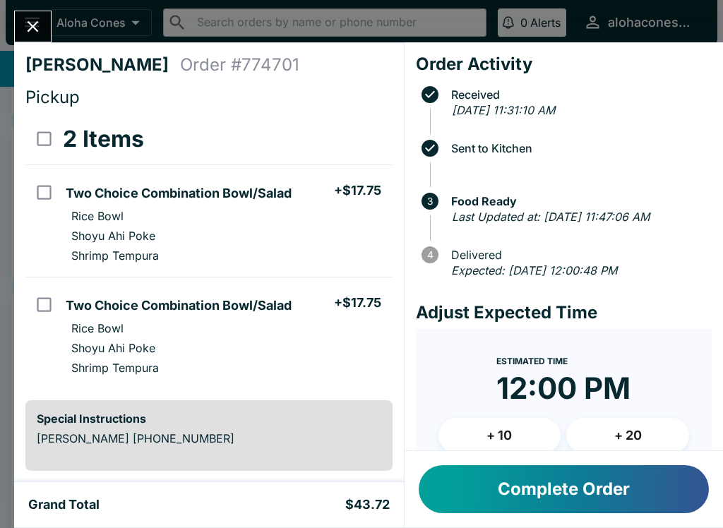
click at [484, 478] on button "Complete Order" at bounding box center [564, 489] width 290 height 48
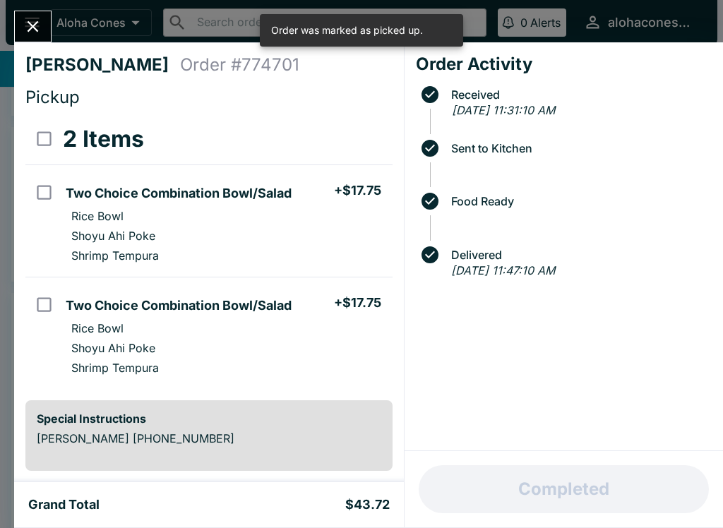
click at [33, 40] on button "Close" at bounding box center [33, 26] width 36 height 30
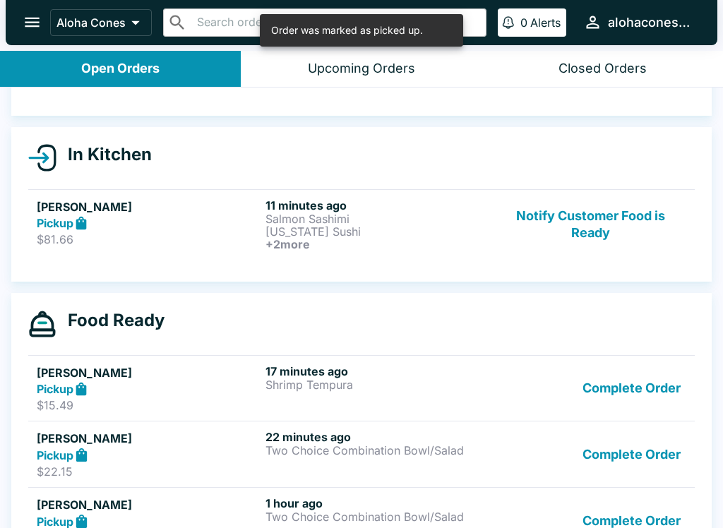
click at [205, 234] on p "$81.66" at bounding box center [148, 239] width 223 height 14
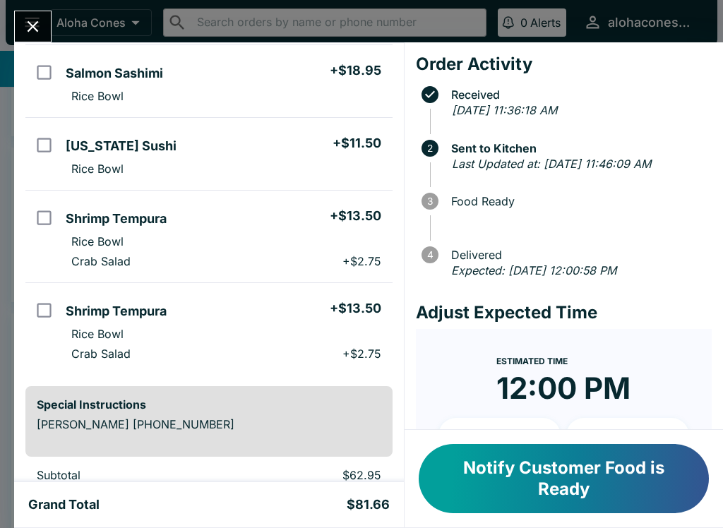
scroll to position [121, 0]
click at [26, 31] on icon "Close" at bounding box center [32, 26] width 19 height 19
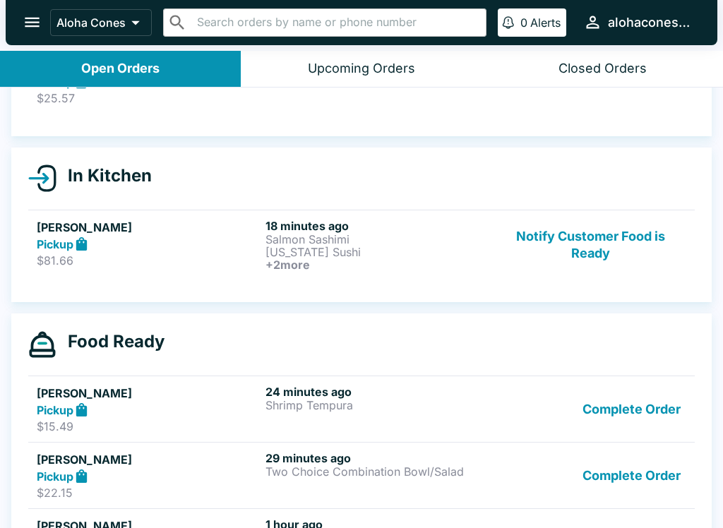
click at [456, 235] on p "Salmon Sashimi" at bounding box center [376, 239] width 223 height 13
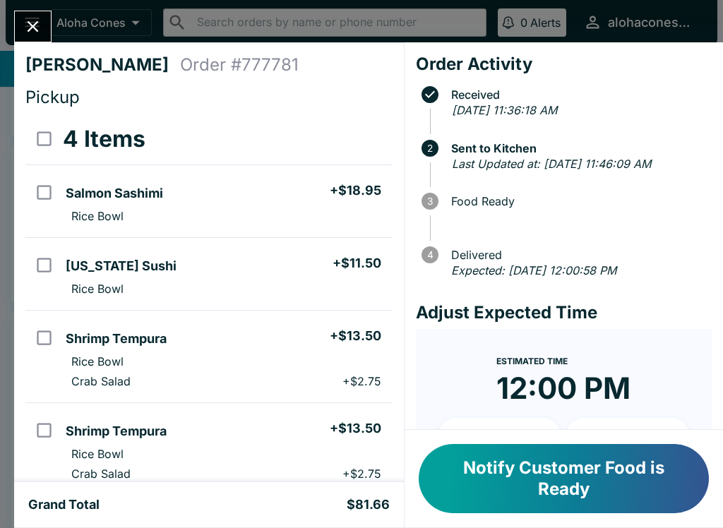
click at [567, 484] on button "Notify Customer Food is Ready" at bounding box center [564, 478] width 290 height 69
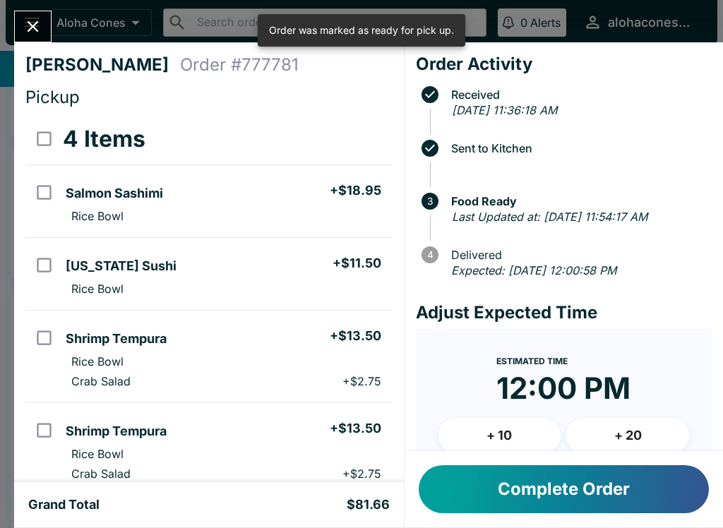
click at [24, 25] on icon "Close" at bounding box center [32, 26] width 19 height 19
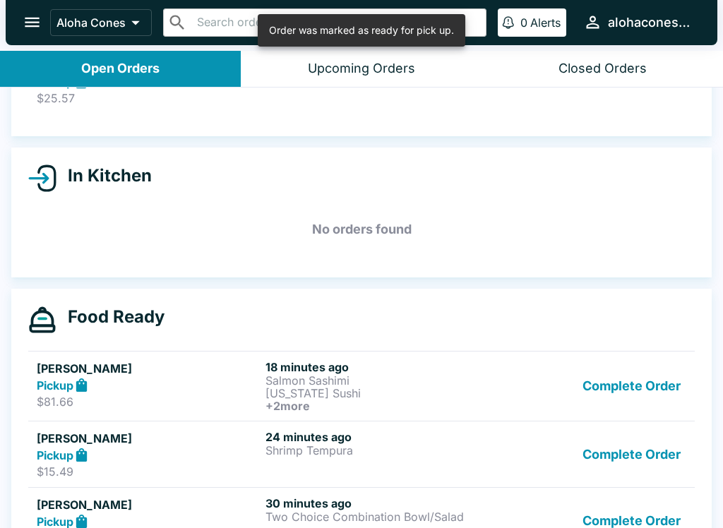
click at [406, 68] on div "Upcoming Orders" at bounding box center [361, 69] width 107 height 16
click at [405, 68] on div "Upcoming Orders" at bounding box center [361, 69] width 107 height 16
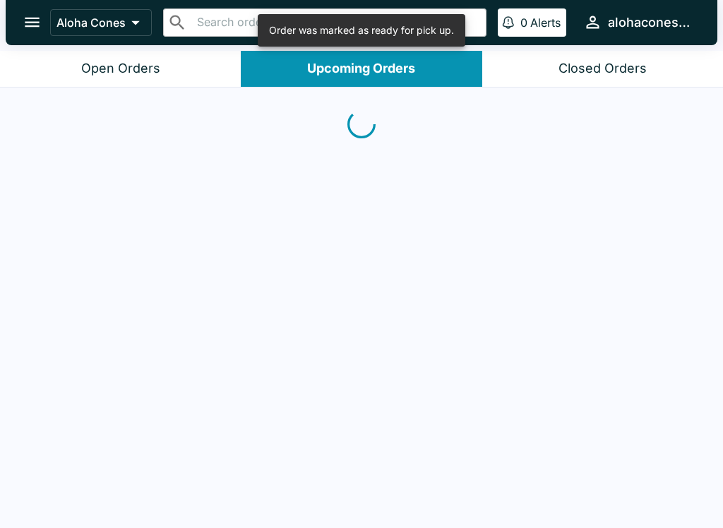
click at [394, 72] on div "Upcoming Orders" at bounding box center [361, 69] width 108 height 16
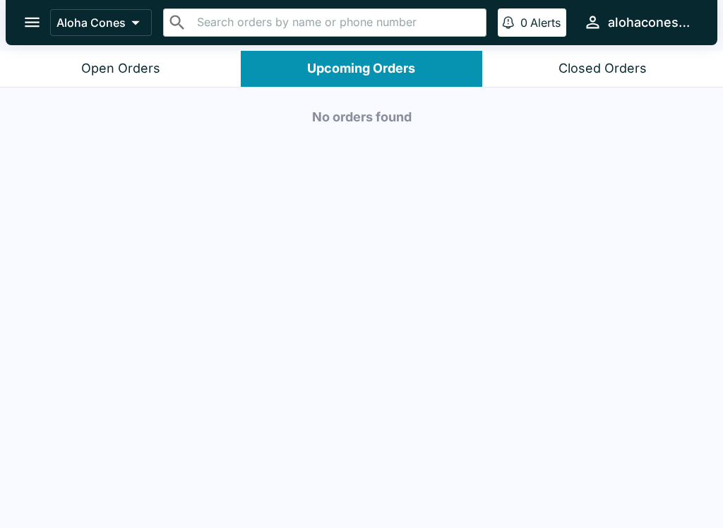
click at [176, 64] on button "Open Orders" at bounding box center [120, 69] width 241 height 36
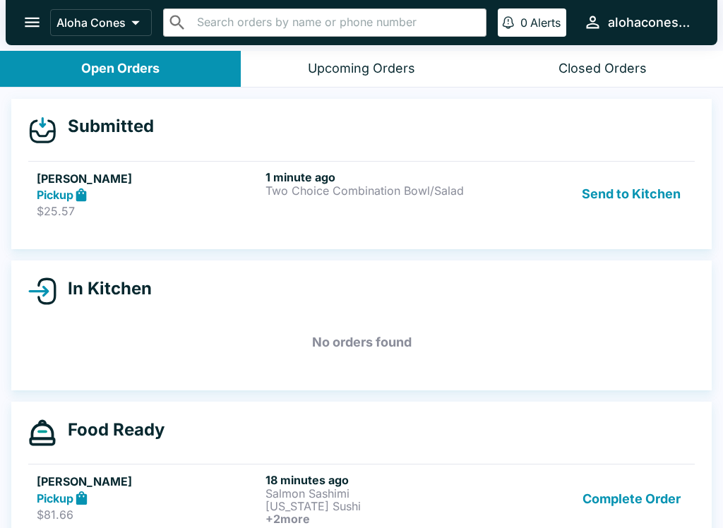
click at [482, 200] on div "1 minute ago Two Choice Combination Bowl/Salad" at bounding box center [376, 194] width 223 height 49
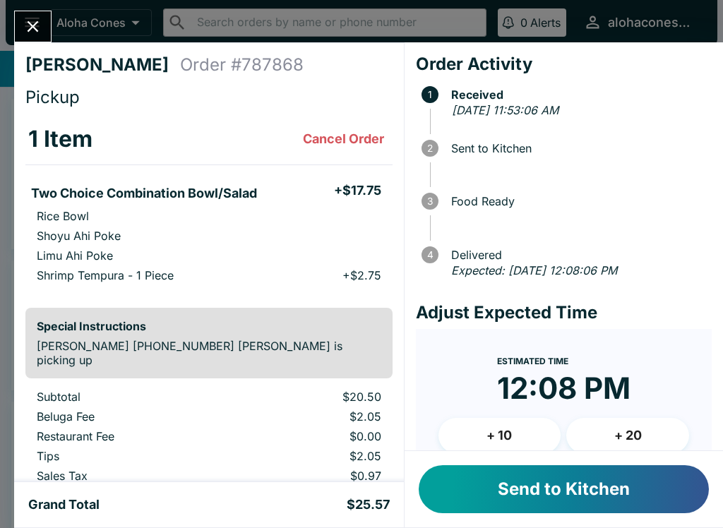
click at [618, 487] on button "Send to Kitchen" at bounding box center [564, 489] width 290 height 48
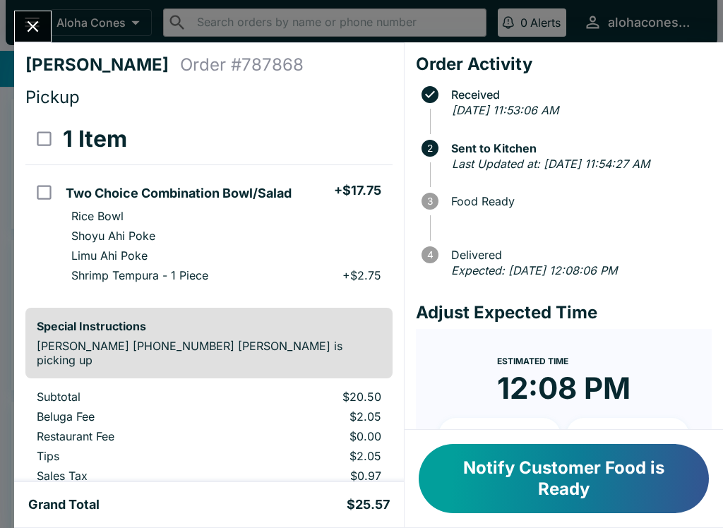
click at [558, 489] on button "Notify Customer Food is Ready" at bounding box center [564, 478] width 290 height 69
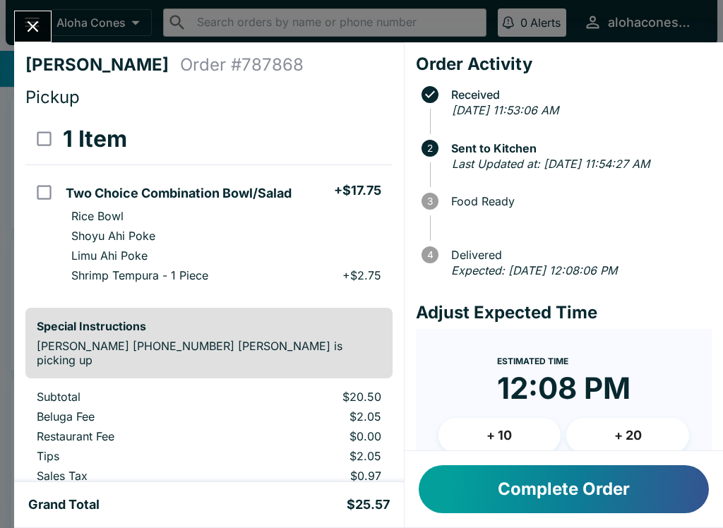
click at [557, 489] on button "Complete Order" at bounding box center [564, 489] width 290 height 48
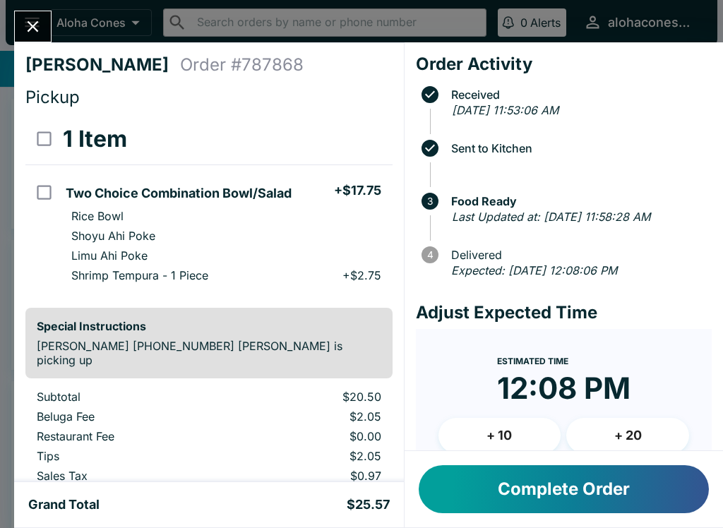
click at [568, 485] on button "Complete Order" at bounding box center [564, 489] width 290 height 48
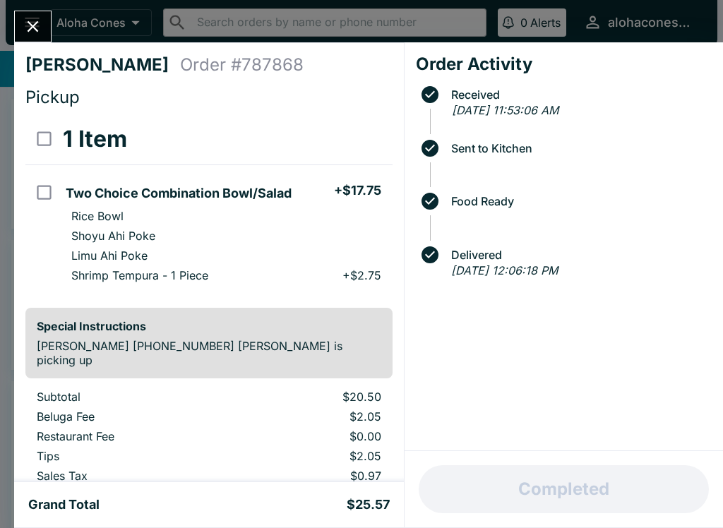
click at [36, 27] on icon "Close" at bounding box center [32, 26] width 19 height 19
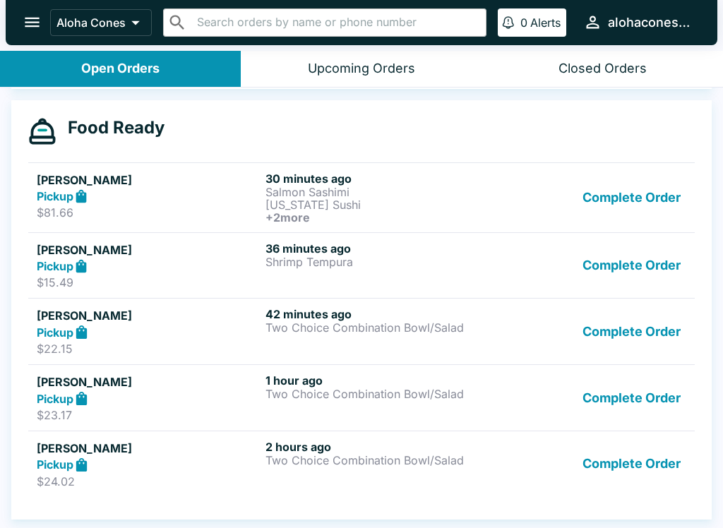
scroll to position [2, 0]
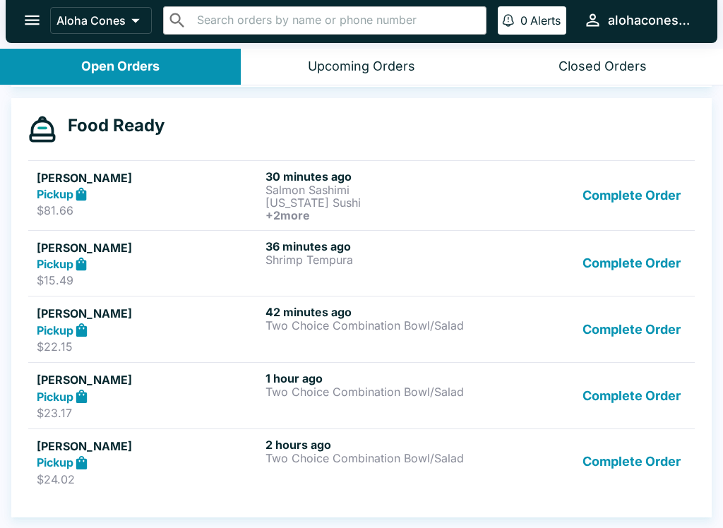
click at [305, 467] on div "2 hours ago Two Choice Combination Bowl/Salad" at bounding box center [376, 462] width 223 height 49
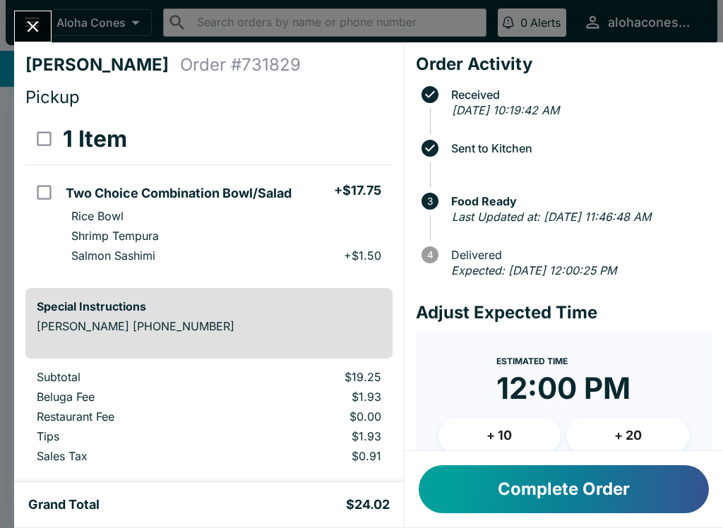
click at [32, 23] on icon "Close" at bounding box center [32, 26] width 19 height 19
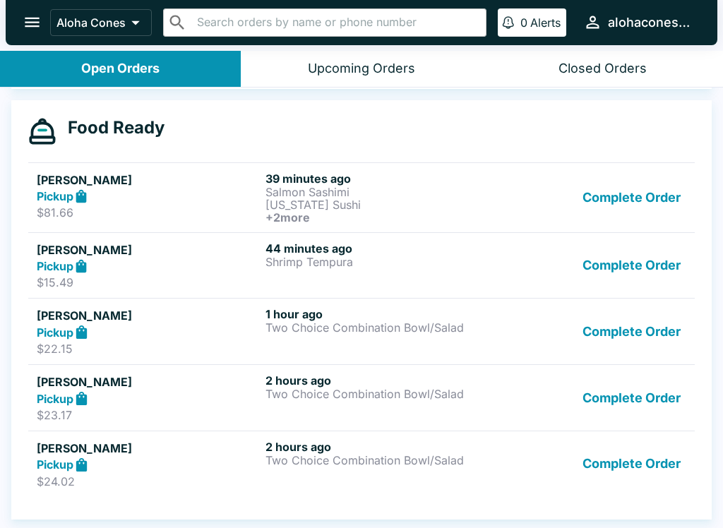
click at [416, 188] on p "Salmon Sashimi" at bounding box center [376, 192] width 223 height 13
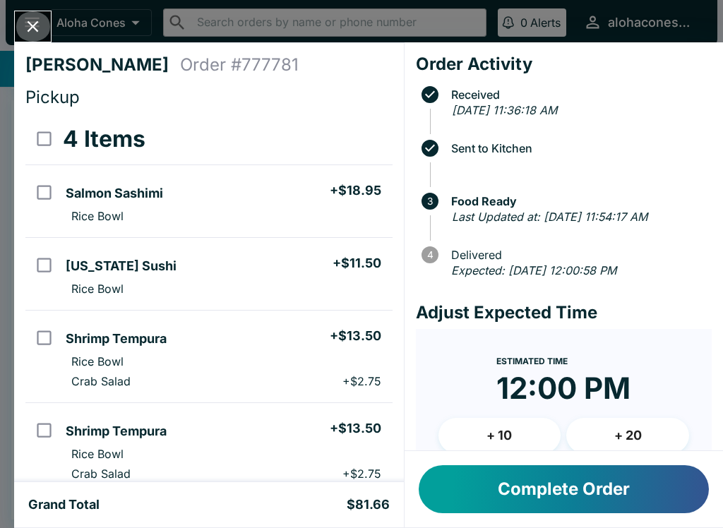
click at [34, 25] on icon "Close" at bounding box center [33, 26] width 11 height 11
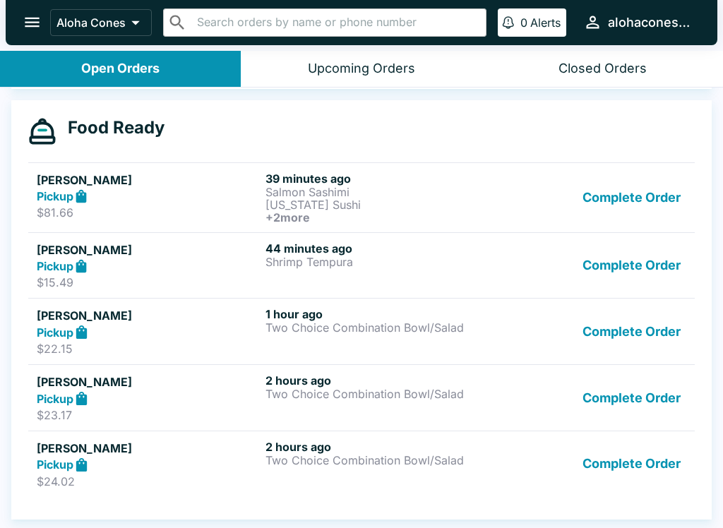
scroll to position [2, 0]
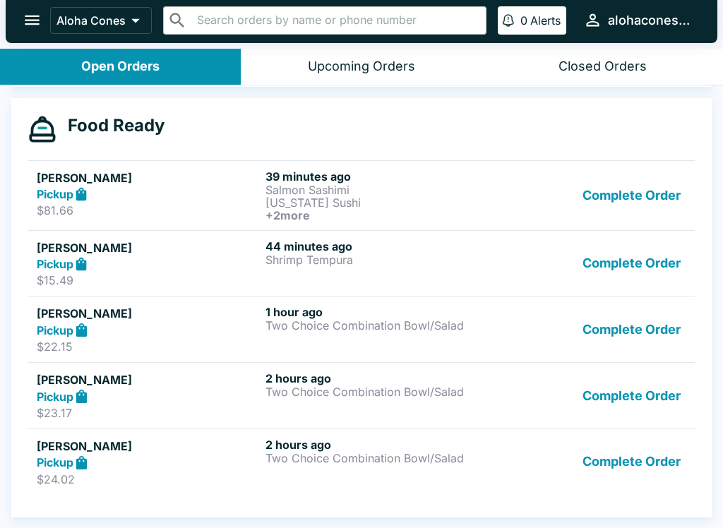
click at [411, 59] on div "Upcoming Orders" at bounding box center [361, 67] width 107 height 16
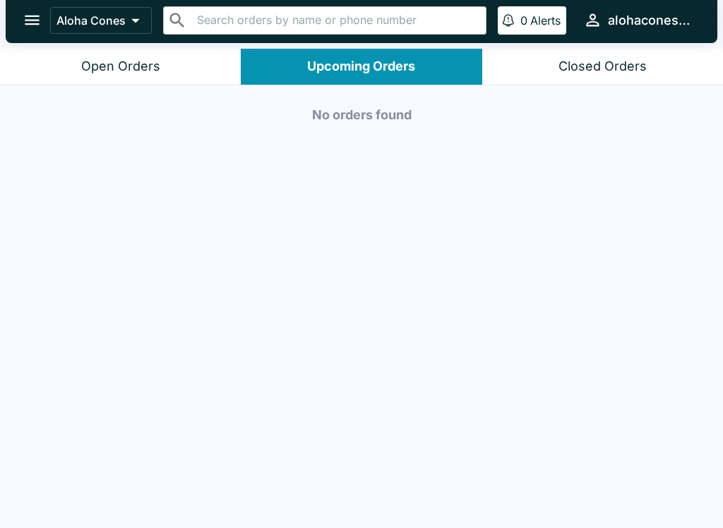
click at [659, 75] on button "Closed Orders" at bounding box center [602, 67] width 241 height 36
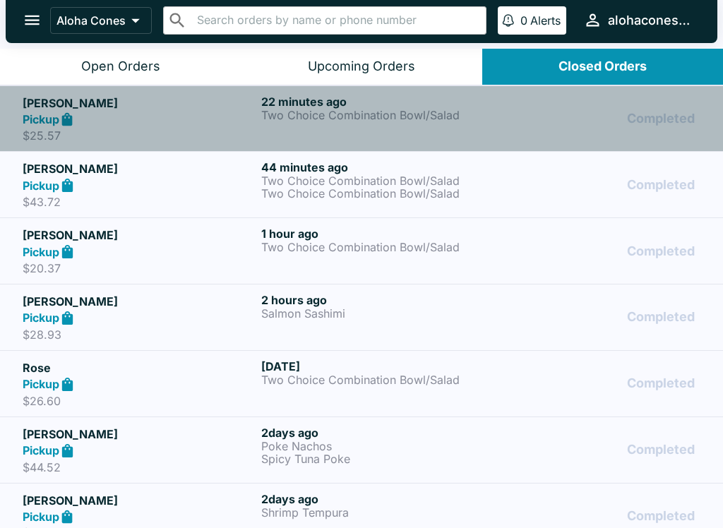
click at [337, 98] on h6 "22 minutes ago" at bounding box center [377, 102] width 233 height 14
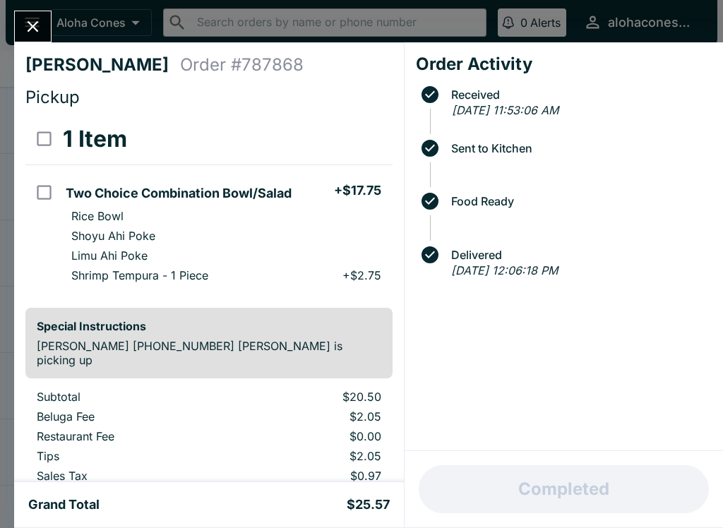
click at [28, 25] on icon "Close" at bounding box center [32, 26] width 19 height 19
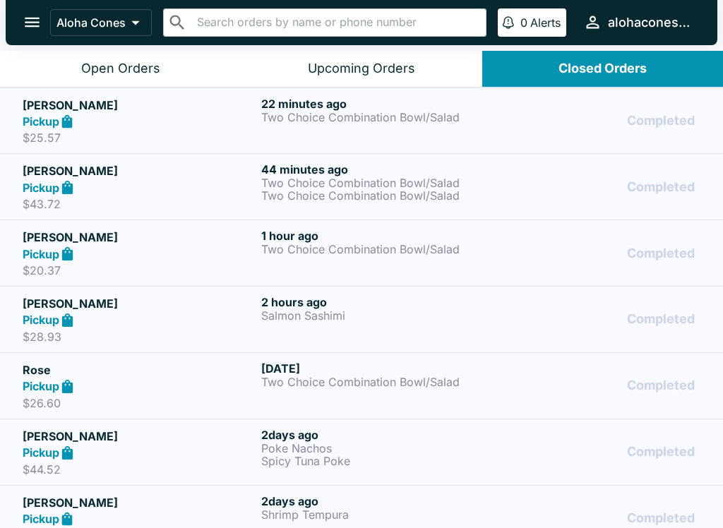
click at [178, 69] on button "Open Orders" at bounding box center [120, 69] width 241 height 36
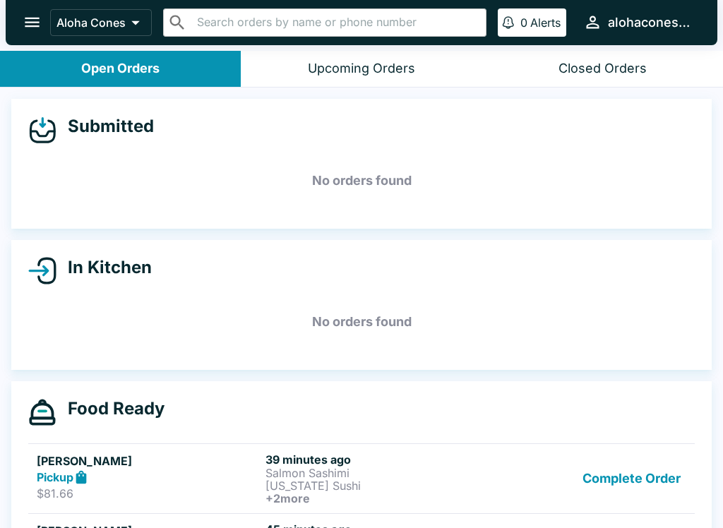
click at [632, 68] on div "Closed Orders" at bounding box center [602, 69] width 88 height 16
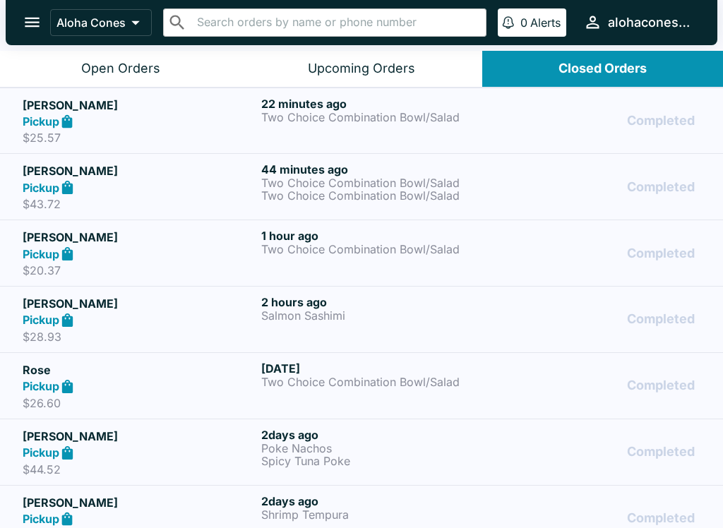
click at [362, 126] on div "22 minutes ago Two Choice Combination Bowl/Salad" at bounding box center [377, 121] width 233 height 49
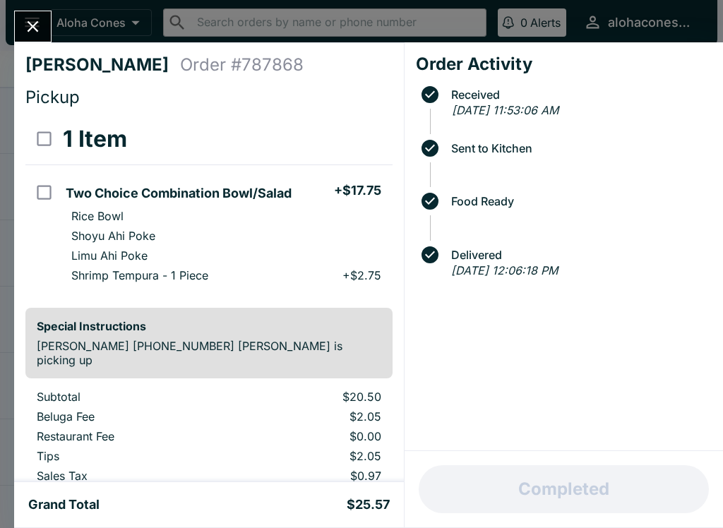
click at [45, 138] on input "select all" at bounding box center [44, 139] width 32 height 32
checkbox input "true"
click at [358, 145] on button "Refund" at bounding box center [353, 138] width 73 height 35
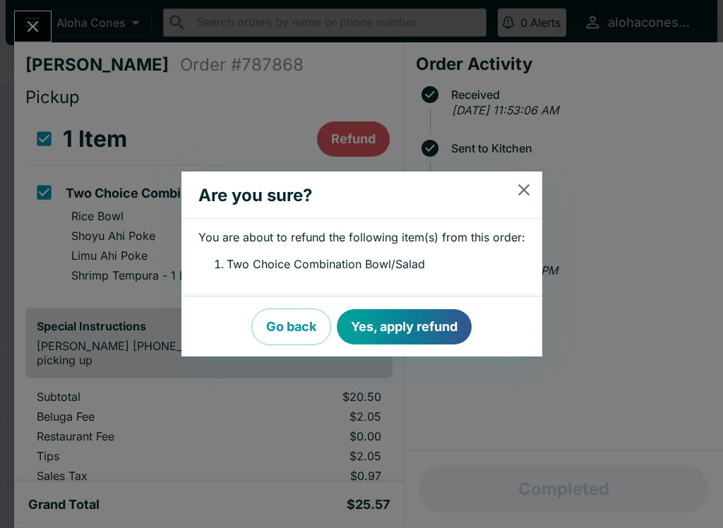
click at [417, 312] on button "Yes, apply refund" at bounding box center [404, 326] width 135 height 35
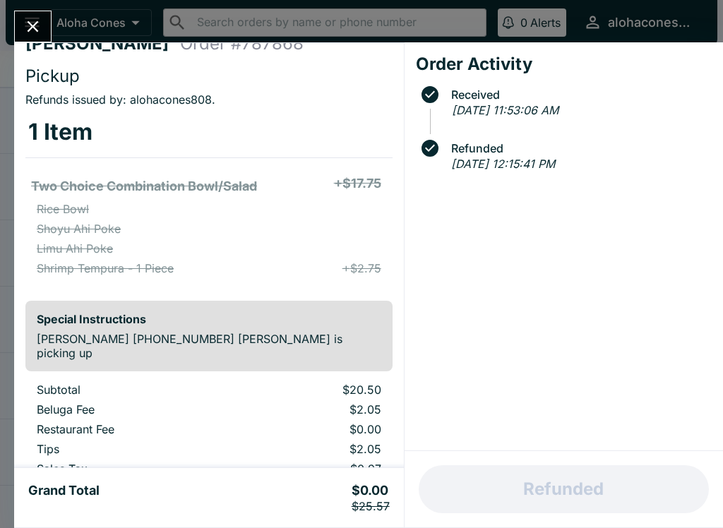
scroll to position [22, 0]
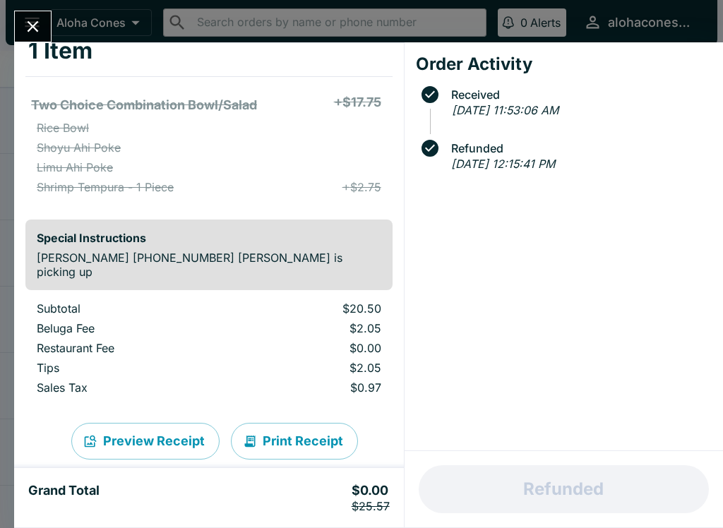
click at [32, 20] on icon "Close" at bounding box center [32, 26] width 19 height 19
